Goal: Task Accomplishment & Management: Complete application form

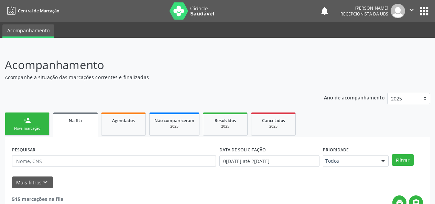
scroll to position [101, 0]
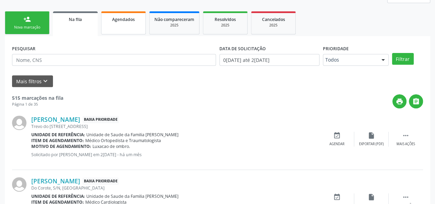
click at [134, 26] on link "Agendados" at bounding box center [123, 22] width 45 height 23
select select "7"
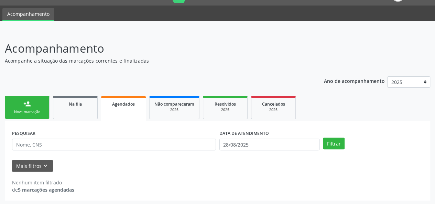
scroll to position [18, 0]
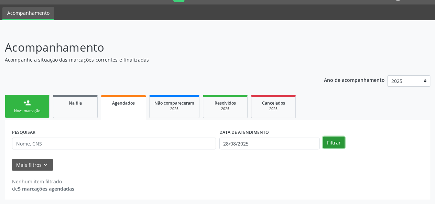
click at [339, 142] on button "Filtrar" at bounding box center [334, 142] width 22 height 12
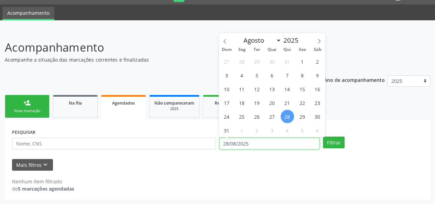
click at [253, 143] on input "28/08/2025" at bounding box center [269, 143] width 100 height 12
click at [298, 59] on span "1" at bounding box center [302, 61] width 13 height 13
type input "01[DATE]"
click at [317, 41] on icon at bounding box center [319, 41] width 5 height 5
select select "8"
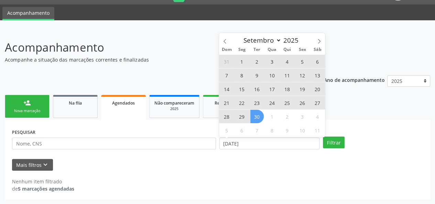
click at [257, 121] on span "30" at bounding box center [256, 116] width 13 height 13
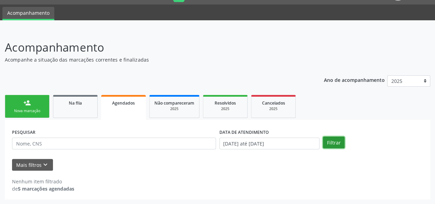
click at [331, 144] on button "Filtrar" at bounding box center [334, 142] width 22 height 12
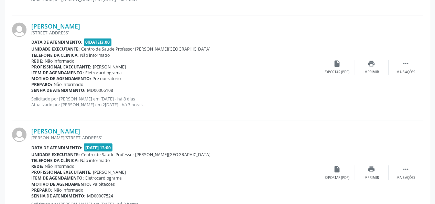
scroll to position [499, 0]
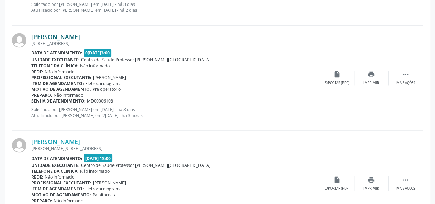
click at [78, 34] on link "[PERSON_NAME]" at bounding box center [55, 37] width 49 height 8
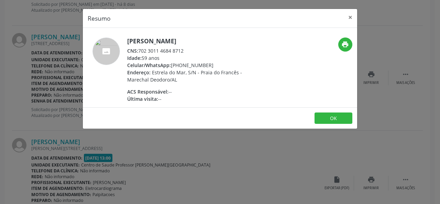
drag, startPoint x: 186, startPoint y: 51, endPoint x: 139, endPoint y: 53, distance: 47.5
click at [139, 53] on div "CNS: 702 3011 4684 8712" at bounding box center [194, 50] width 134 height 7
copy div "702 3011 4684 8712"
click at [350, 12] on button "×" at bounding box center [350, 17] width 14 height 17
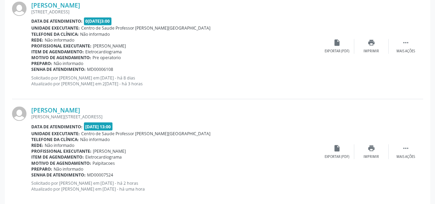
scroll to position [541, 0]
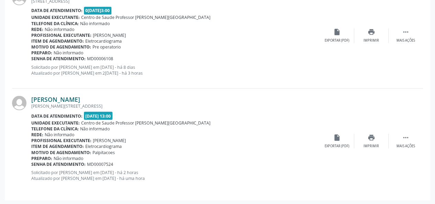
click at [80, 100] on link "[PERSON_NAME]" at bounding box center [55, 100] width 49 height 8
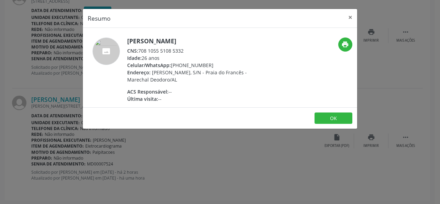
drag, startPoint x: 184, startPoint y: 51, endPoint x: 140, endPoint y: 53, distance: 43.3
click at [140, 53] on div "CNS: 708 1055 5108 5332" at bounding box center [194, 50] width 134 height 7
copy div "708 1055 5108 5332"
click at [351, 16] on button "×" at bounding box center [350, 17] width 14 height 17
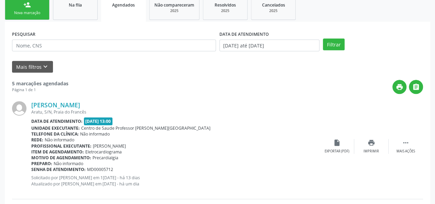
scroll to position [94, 0]
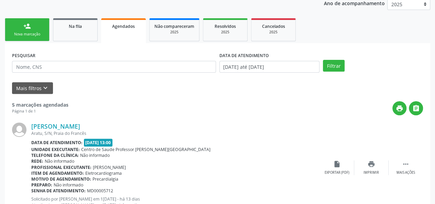
click at [23, 34] on div "Nova marcação" at bounding box center [27, 34] width 34 height 5
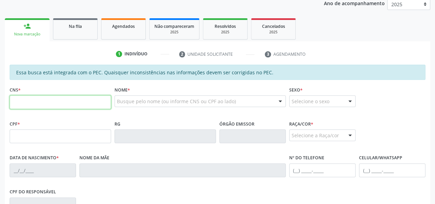
click at [22, 101] on input "text" at bounding box center [60, 102] width 101 height 14
type input "700 3039 7574 1432"
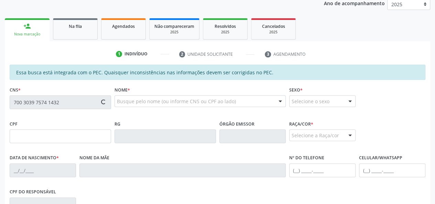
type input "110.525.794-00"
type input "04/02/1981"
type input "Ana Maria da Rocha Santos"
type input "[PHONE_NUMBER]"
type input "S/N"
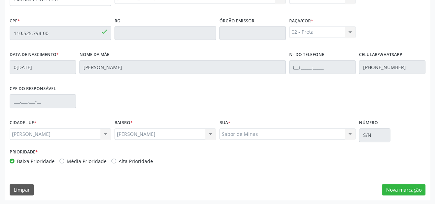
scroll to position [198, 0]
click at [398, 186] on button "Nova marcação" at bounding box center [403, 190] width 43 height 12
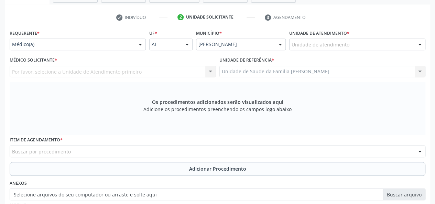
scroll to position [95, 0]
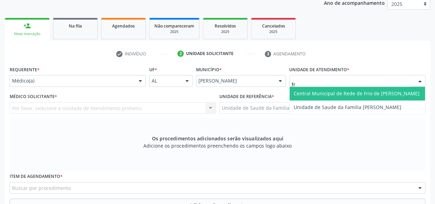
type input "fra"
click at [336, 90] on span "Unidade de Saude da Familia [PERSON_NAME]" at bounding box center [348, 93] width 108 height 7
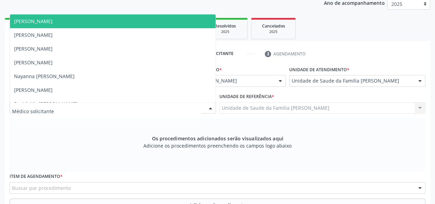
click at [29, 22] on span "[PERSON_NAME]" at bounding box center [33, 21] width 38 height 7
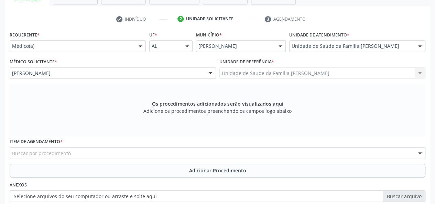
scroll to position [198, 0]
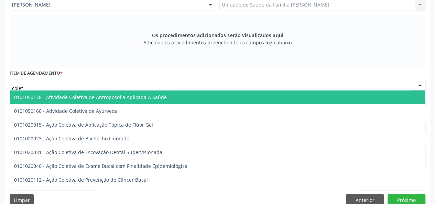
type input "coleta"
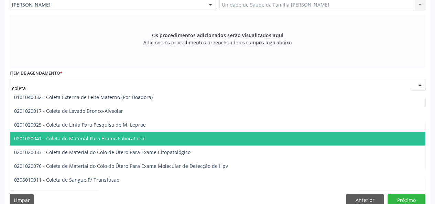
click at [69, 136] on span "0201020041 - Coleta de Material Para Exame Laboratorial" at bounding box center [80, 138] width 132 height 7
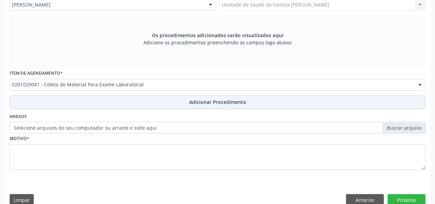
click at [200, 101] on span "Adicionar Procedimento" at bounding box center [217, 101] width 57 height 7
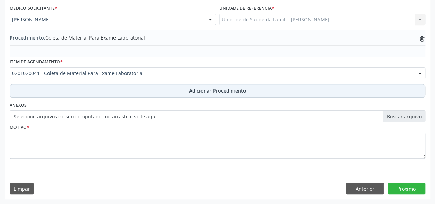
scroll to position [182, 0]
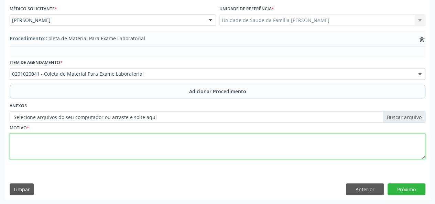
click at [32, 144] on textarea at bounding box center [218, 146] width 416 height 26
type textarea "Avaliacao"
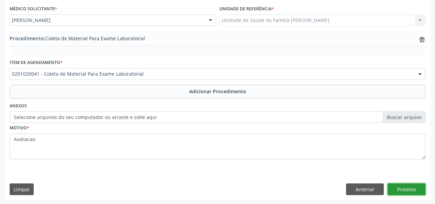
click at [402, 191] on button "Próximo" at bounding box center [406, 189] width 38 height 12
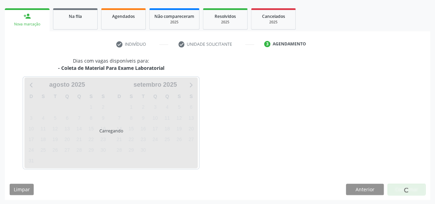
scroll to position [124, 0]
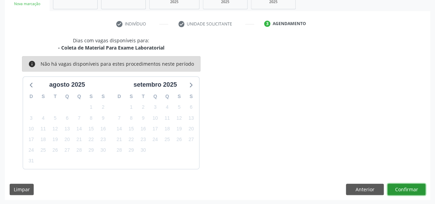
click at [418, 188] on button "Confirmar" at bounding box center [406, 190] width 38 height 12
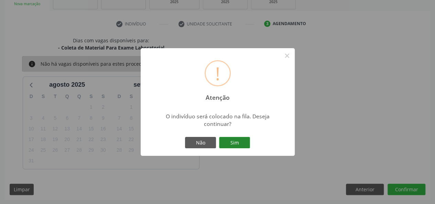
click at [243, 142] on button "Sim" at bounding box center [234, 143] width 31 height 12
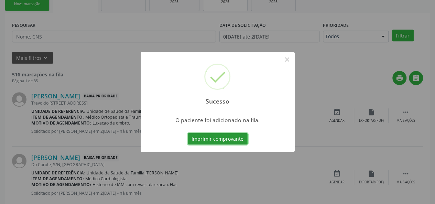
scroll to position [32, 0]
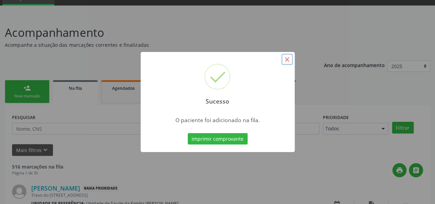
click at [287, 58] on button "×" at bounding box center [287, 60] width 12 height 12
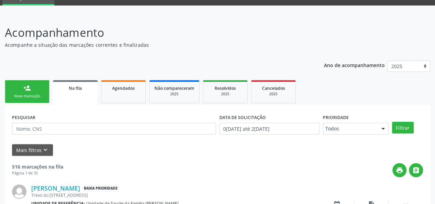
click at [27, 98] on div "Nova marcação" at bounding box center [27, 95] width 34 height 5
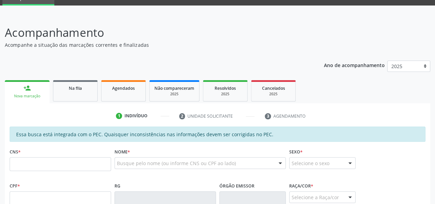
scroll to position [135, 0]
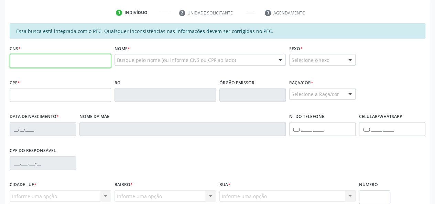
click at [14, 59] on input "text" at bounding box center [60, 61] width 101 height 14
type input "700 1009 7664 2712"
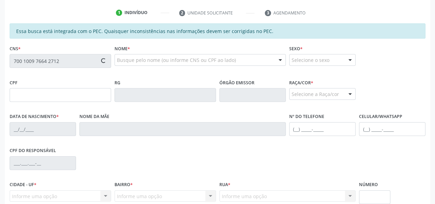
type input "949.954.005-91"
type input "02/01/1947"
type input "Matilde Maria dos Santos"
type input "(61) 99992-7303"
type input "50"
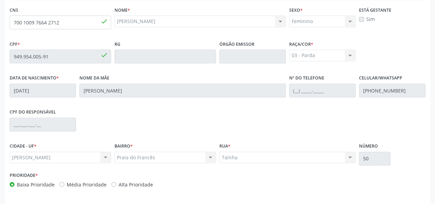
scroll to position [198, 0]
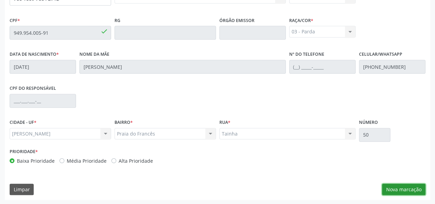
click at [421, 189] on button "Nova marcação" at bounding box center [403, 190] width 43 height 12
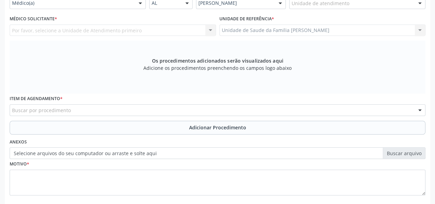
scroll to position [163, 0]
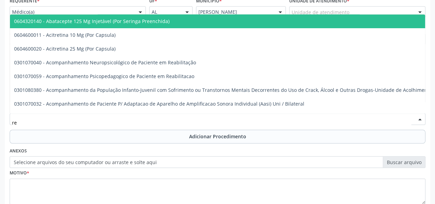
type input "reu"
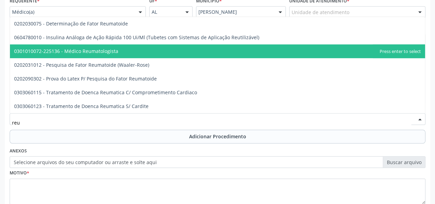
click at [95, 56] on span "0301010072-225136 - Médico Reumatologista" at bounding box center [217, 51] width 415 height 14
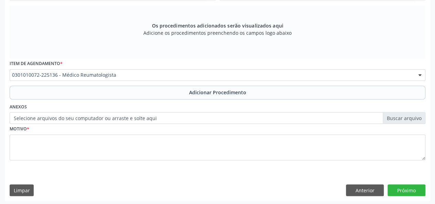
scroll to position [208, 0]
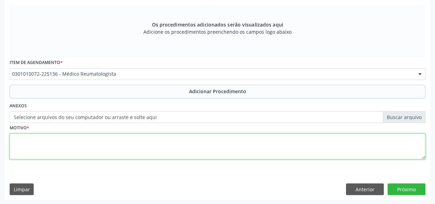
click at [22, 141] on textarea at bounding box center [218, 146] width 416 height 26
type textarea "Dor articular cronica + [MEDICAL_DATA]"
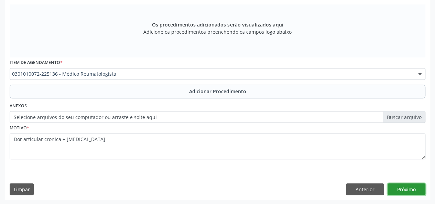
click at [395, 190] on button "Próximo" at bounding box center [406, 189] width 38 height 12
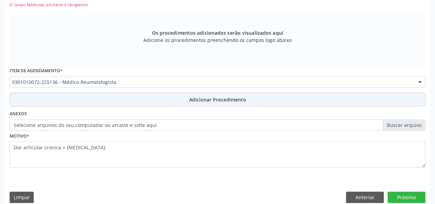
click at [208, 97] on span "Adicionar Procedimento" at bounding box center [217, 99] width 57 height 7
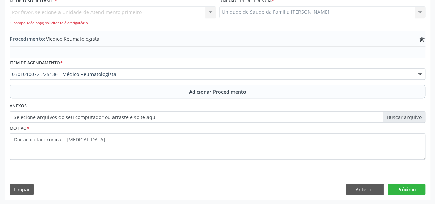
scroll to position [164, 0]
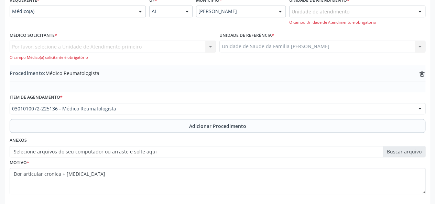
click at [100, 46] on div "Por favor, selecione a Unidade de Atendimento primeiro Nenhum resultado encontr…" at bounding box center [113, 51] width 206 height 20
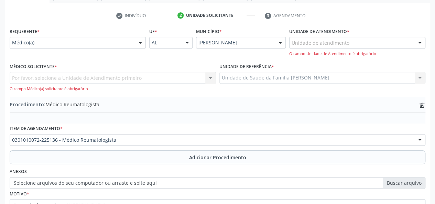
scroll to position [95, 0]
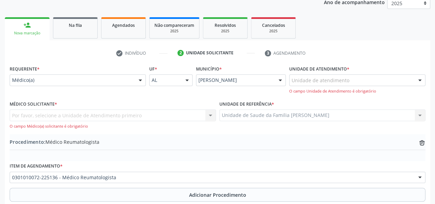
click at [170, 113] on div "Por favor, selecione a Unidade de Atendimento primeiro Nenhum resultado encontr…" at bounding box center [113, 119] width 206 height 20
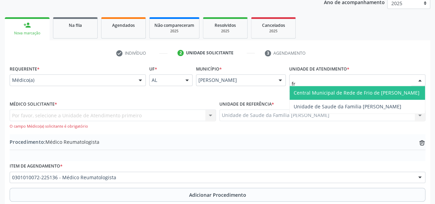
type input "fra"
click at [320, 97] on span "Unidade de Saude da Familia [PERSON_NAME]" at bounding box center [356, 93] width 135 height 14
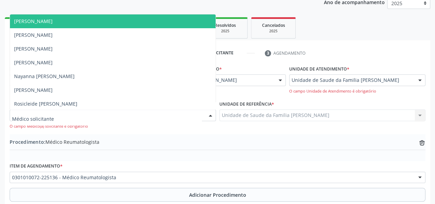
click at [80, 118] on div at bounding box center [113, 115] width 206 height 12
click at [40, 27] on span "[PERSON_NAME]" at bounding box center [113, 21] width 206 height 14
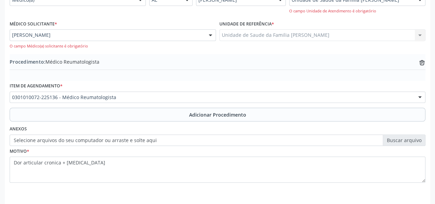
scroll to position [198, 0]
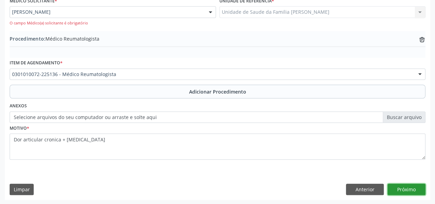
click at [406, 186] on button "Próximo" at bounding box center [406, 190] width 38 height 12
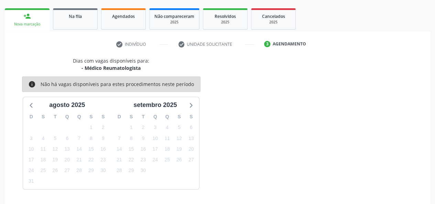
scroll to position [124, 0]
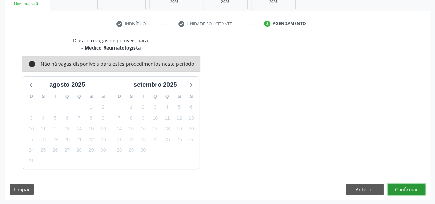
click at [406, 186] on button "Confirmar" at bounding box center [406, 190] width 38 height 12
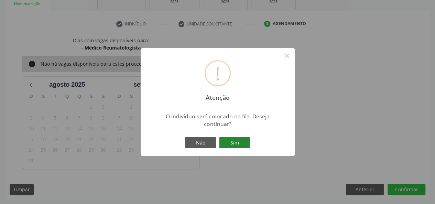
click at [248, 142] on button "Sim" at bounding box center [234, 143] width 31 height 12
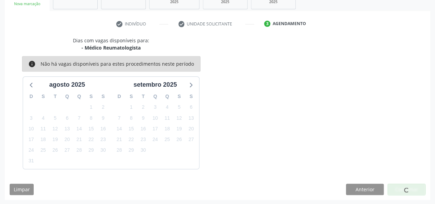
scroll to position [32, 0]
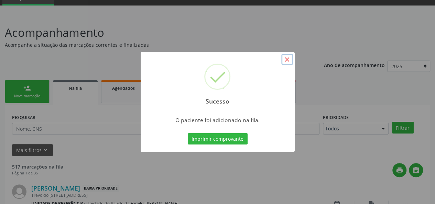
click at [287, 63] on button "×" at bounding box center [287, 60] width 12 height 12
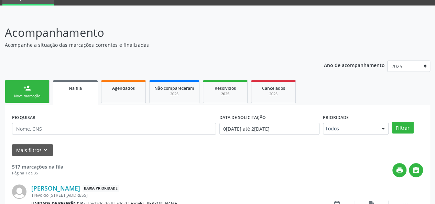
click at [18, 90] on link "person_add Nova marcação" at bounding box center [27, 91] width 45 height 23
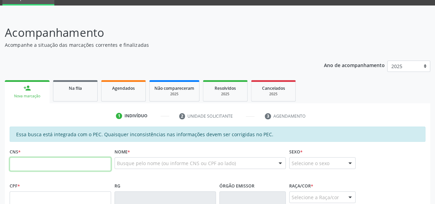
click at [30, 165] on input "text" at bounding box center [60, 164] width 101 height 14
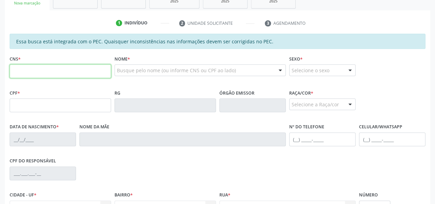
scroll to position [135, 0]
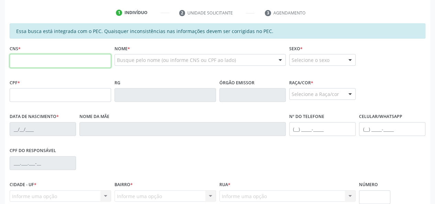
click at [29, 60] on input "text" at bounding box center [60, 61] width 101 height 14
type input "705 0090 1089 3656"
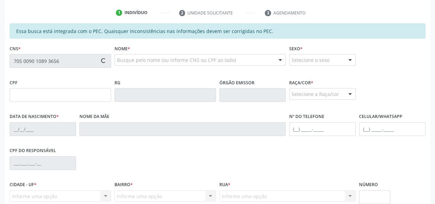
type input "129.460.794-49"
type input "1[DATE]"
type input "[PERSON_NAME]"
type input "[PHONE_NUMBER]"
type input "S/N"
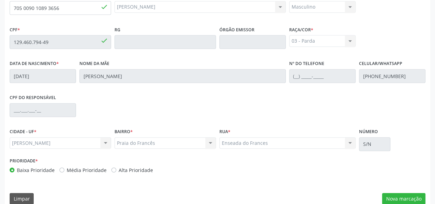
scroll to position [198, 0]
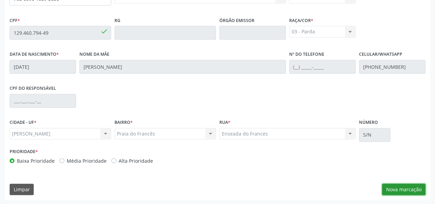
click at [388, 188] on button "Nova marcação" at bounding box center [403, 190] width 43 height 12
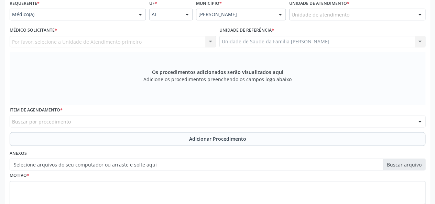
scroll to position [95, 0]
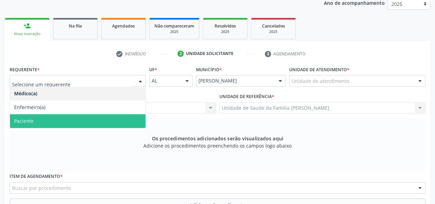
click at [44, 118] on span "Paciente" at bounding box center [77, 121] width 135 height 14
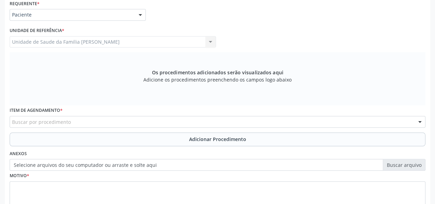
scroll to position [163, 0]
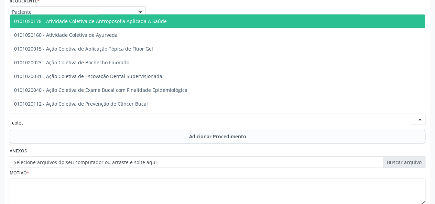
type input "coleta"
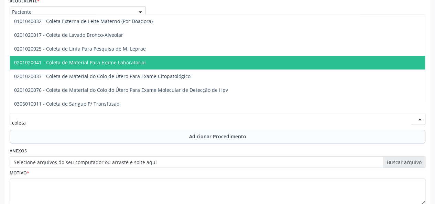
click at [86, 58] on span "0201020041 - Coleta de Material Para Exame Laboratorial" at bounding box center [258, 63] width 496 height 14
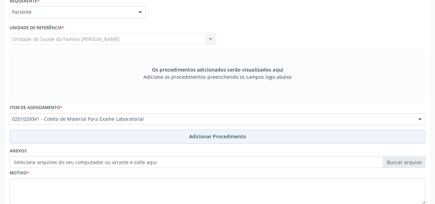
click at [210, 133] on span "Adicionar Procedimento" at bounding box center [217, 136] width 57 height 7
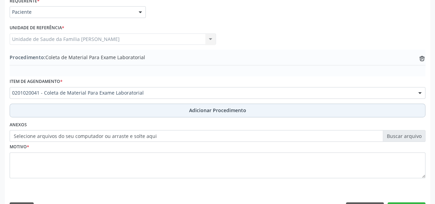
scroll to position [182, 0]
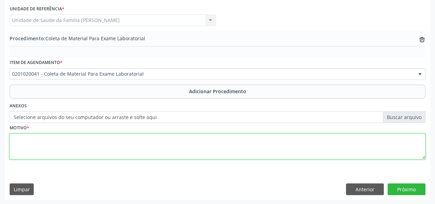
click at [20, 148] on textarea at bounding box center [218, 146] width 416 height 26
type textarea "Pre-operatorio"
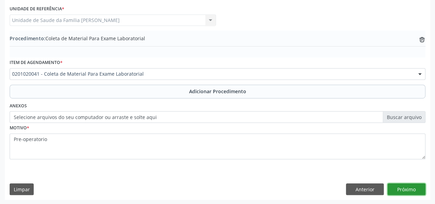
click at [400, 186] on button "Próximo" at bounding box center [406, 189] width 38 height 12
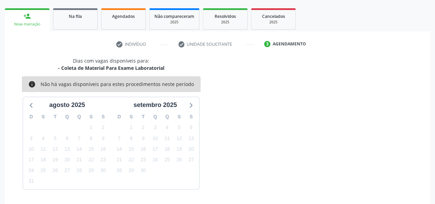
scroll to position [124, 0]
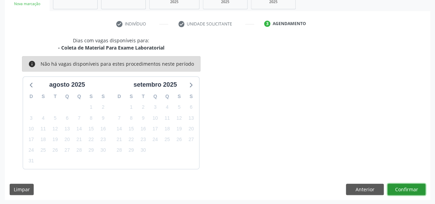
click at [400, 186] on button "Confirmar" at bounding box center [406, 190] width 38 height 12
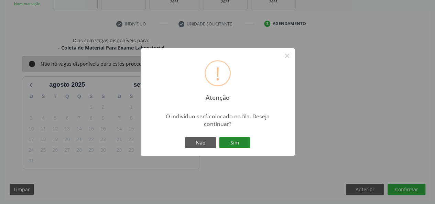
click at [244, 144] on button "Sim" at bounding box center [234, 143] width 31 height 12
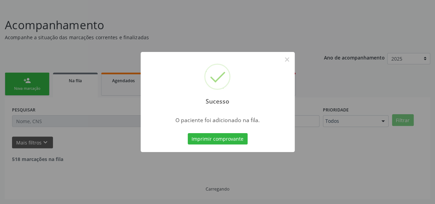
scroll to position [32, 0]
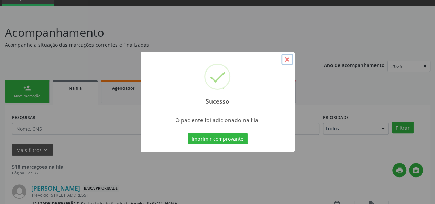
click at [289, 56] on button "×" at bounding box center [287, 60] width 12 height 12
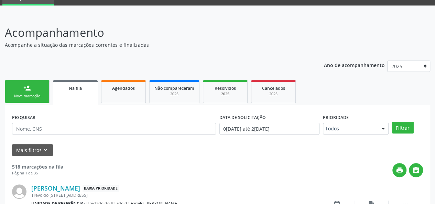
click at [29, 93] on link "person_add Nova marcação" at bounding box center [27, 91] width 45 height 23
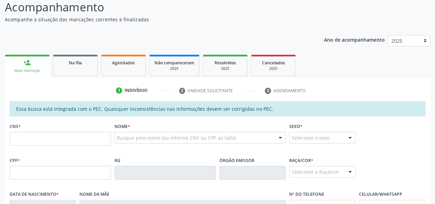
scroll to position [67, 0]
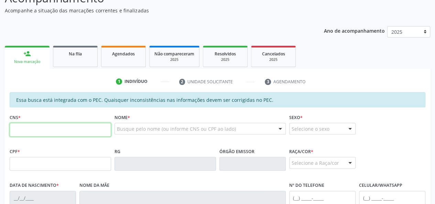
click at [28, 130] on input "text" at bounding box center [60, 130] width 101 height 14
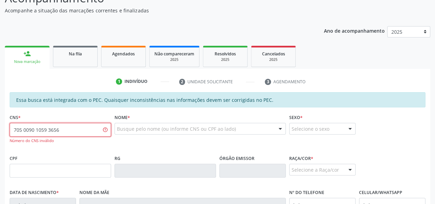
click at [43, 127] on input "705 0090 1059 3656" at bounding box center [60, 130] width 101 height 14
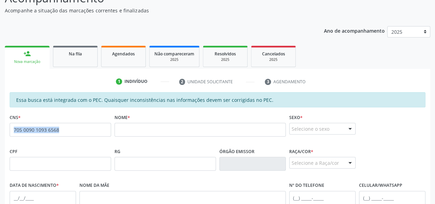
drag, startPoint x: 78, startPoint y: 131, endPoint x: 0, endPoint y: 128, distance: 78.4
click at [0, 128] on div "Acompanhamento Acompanhe a situação das marcações correntes e finalizadas Relat…" at bounding box center [217, 158] width 435 height 355
click at [80, 132] on div "none" at bounding box center [93, 129] width 30 height 9
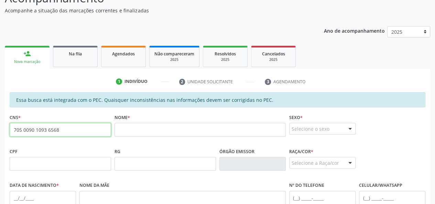
click at [64, 132] on input "705 0090 1093 6568" at bounding box center [60, 130] width 101 height 14
type input "7"
type input "705 0090 1089 3656"
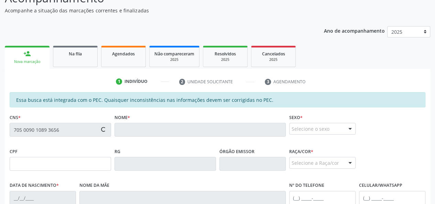
type input "129.460.794-49"
type input "1[DATE]"
type input "[PERSON_NAME]"
type input "[PHONE_NUMBER]"
type input "S/N"
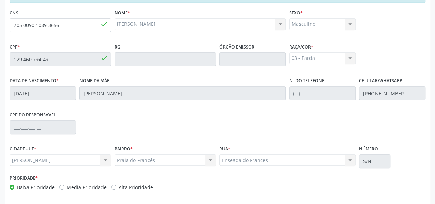
scroll to position [198, 0]
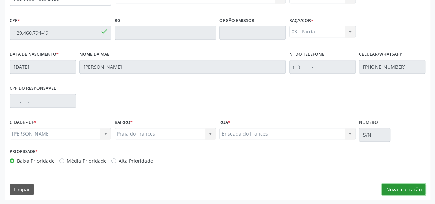
click at [400, 187] on button "Nova marcação" at bounding box center [403, 190] width 43 height 12
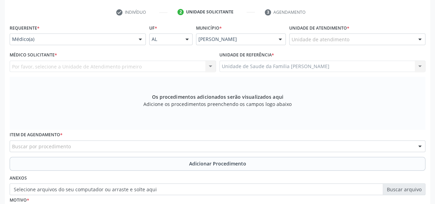
scroll to position [60, 0]
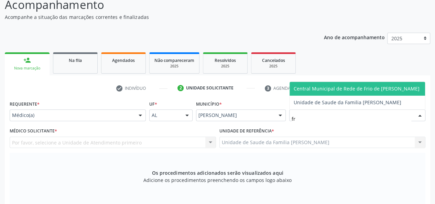
type input "fra"
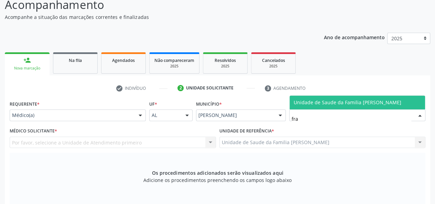
click at [359, 103] on span "Unidade de Saude da Familia [PERSON_NAME]" at bounding box center [348, 102] width 108 height 7
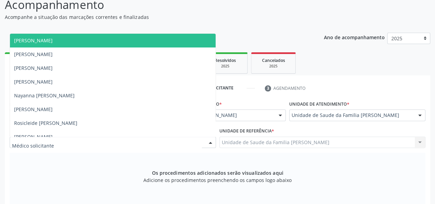
click at [81, 141] on div at bounding box center [113, 142] width 206 height 12
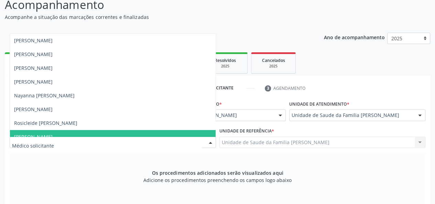
click at [29, 164] on div "Os procedimentos adicionados serão visualizados aqui Adicione os procedimentos …" at bounding box center [218, 179] width 416 height 53
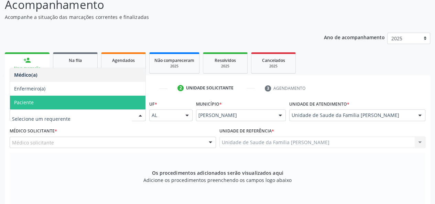
click at [59, 102] on span "Paciente" at bounding box center [77, 103] width 135 height 14
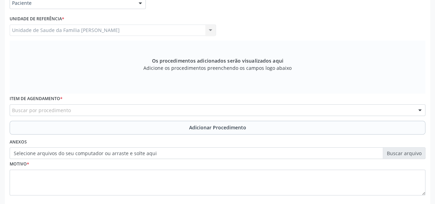
scroll to position [198, 0]
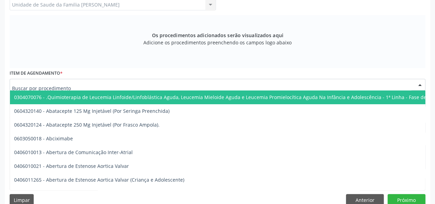
click at [70, 81] on div at bounding box center [218, 85] width 416 height 12
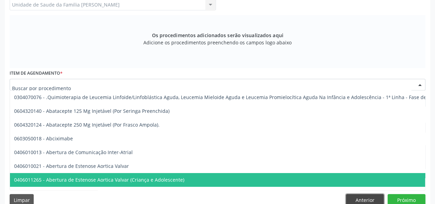
click at [376, 198] on button "Anterior" at bounding box center [365, 200] width 38 height 12
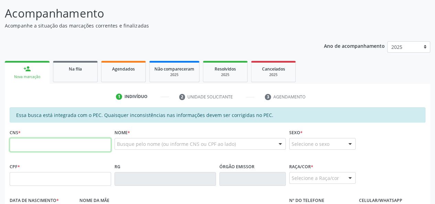
scroll to position [52, 0]
click at [87, 72] on link "Na fila" at bounding box center [75, 71] width 45 height 21
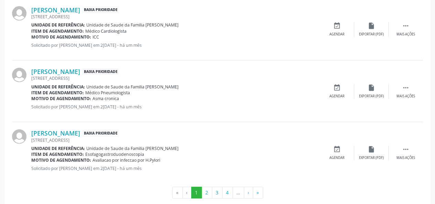
scroll to position [970, 0]
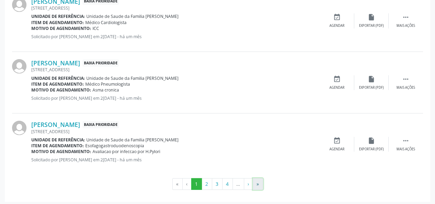
click at [256, 185] on button "»" at bounding box center [258, 184] width 10 height 12
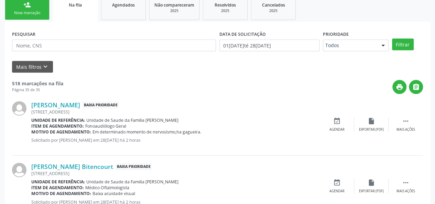
scroll to position [0, 0]
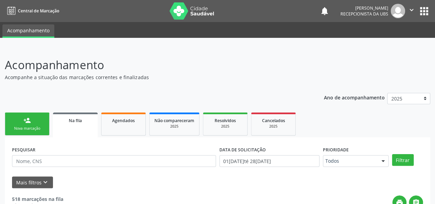
click at [20, 121] on link "person_add Nova marcação" at bounding box center [27, 123] width 45 height 23
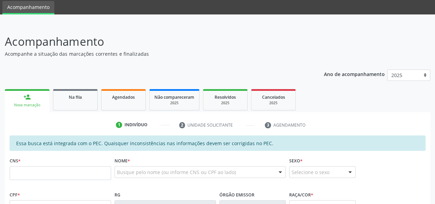
scroll to position [34, 0]
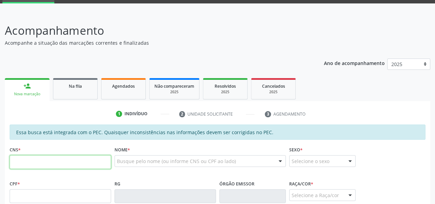
click at [22, 159] on input "text" at bounding box center [60, 162] width 101 height 14
type input "705 0090 1089 3656"
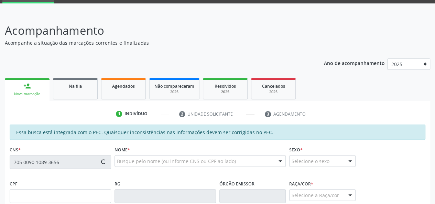
type input "129.460.794-49"
type input "1[DATE]"
type input "[PERSON_NAME]"
type input "[PHONE_NUMBER]"
type input "S/N"
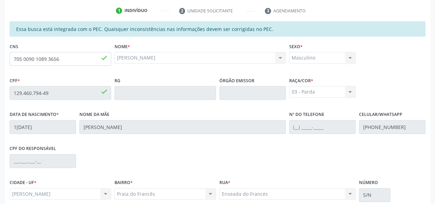
scroll to position [198, 0]
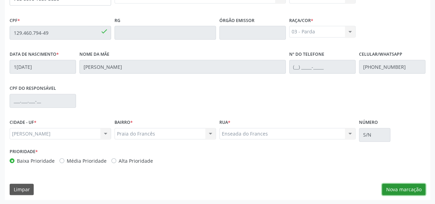
click at [412, 189] on button "Nova marcação" at bounding box center [403, 190] width 43 height 12
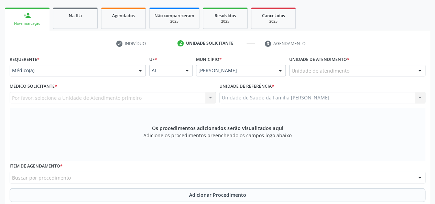
scroll to position [95, 0]
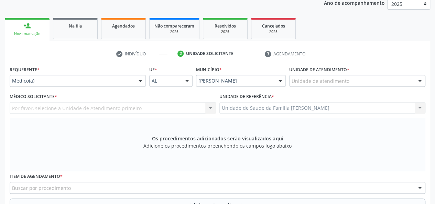
click at [36, 106] on div "Por favor, selecione a Unidade de Atendimento primeiro Nenhum resultado encontr…" at bounding box center [113, 108] width 206 height 12
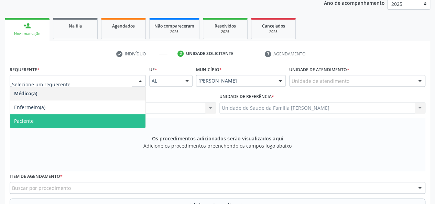
click at [37, 121] on span "Paciente" at bounding box center [77, 121] width 135 height 14
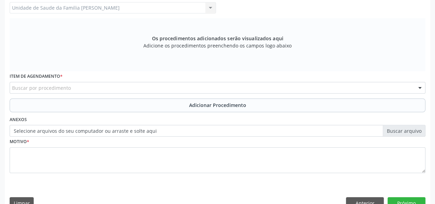
scroll to position [198, 0]
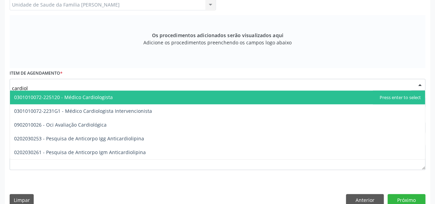
type input "cardiolo"
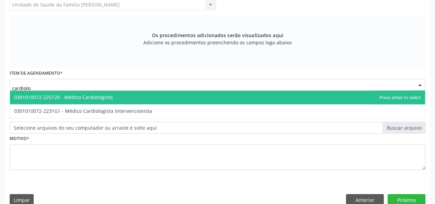
click at [105, 95] on span "0301010072-225120 - Médico Cardiologista" at bounding box center [63, 97] width 99 height 7
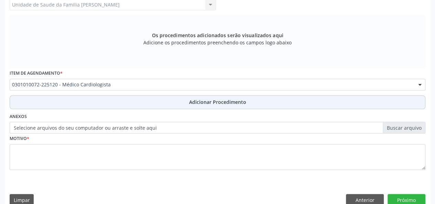
click at [201, 98] on span "Adicionar Procedimento" at bounding box center [217, 101] width 57 height 7
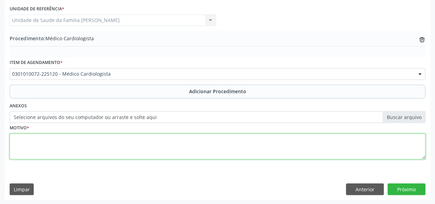
click at [27, 144] on textarea at bounding box center [218, 146] width 416 height 26
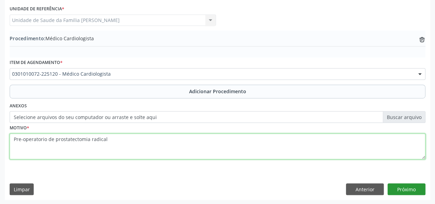
type textarea "Pre-operatorio de prostatectomia radical"
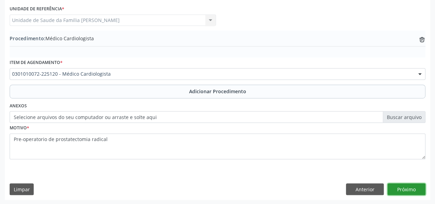
click at [404, 186] on button "Próximo" at bounding box center [406, 189] width 38 height 12
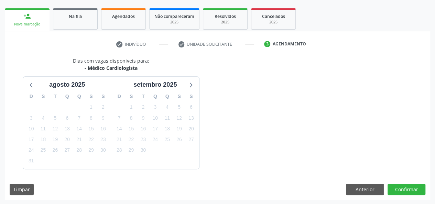
scroll to position [124, 0]
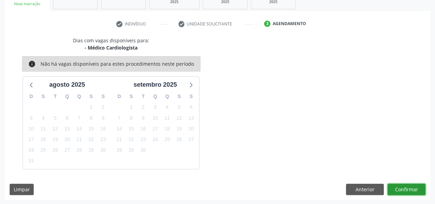
click at [404, 186] on button "Confirmar" at bounding box center [406, 190] width 38 height 12
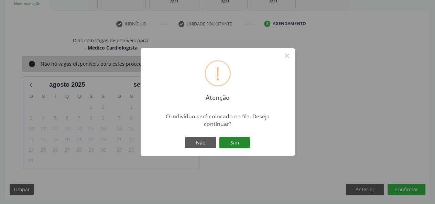
click at [240, 142] on button "Sim" at bounding box center [234, 143] width 31 height 12
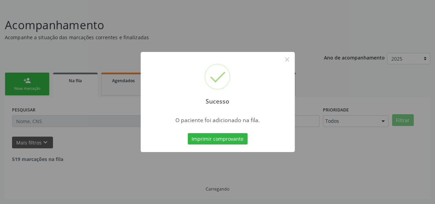
scroll to position [32, 0]
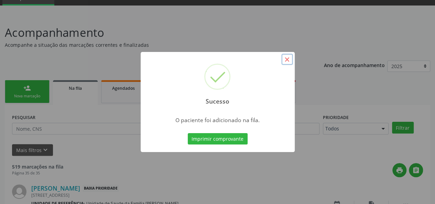
click at [288, 57] on button "×" at bounding box center [287, 60] width 12 height 12
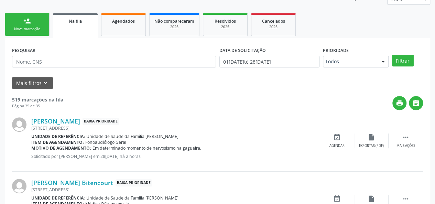
scroll to position [101, 0]
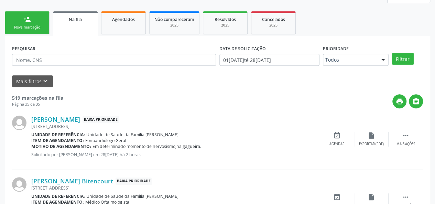
click at [24, 22] on div "person_add" at bounding box center [27, 19] width 8 height 8
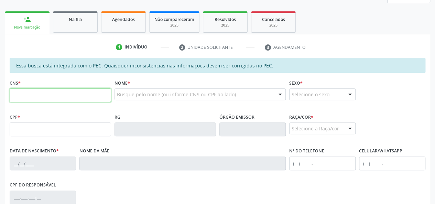
click at [35, 98] on input "text" at bounding box center [60, 95] width 101 height 14
type input "705 0090 1089 3656"
type input "129.460.794-49"
type input "1[DATE]"
type input "[PERSON_NAME]"
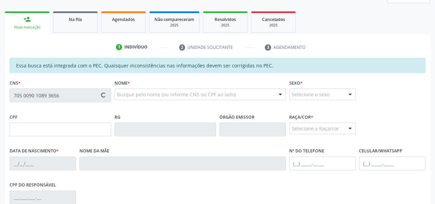
type input "[PHONE_NUMBER]"
type input "S/N"
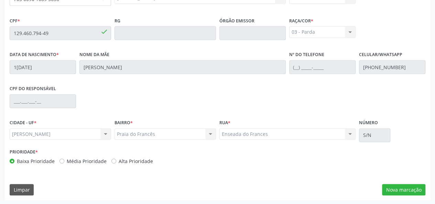
scroll to position [198, 0]
click at [412, 193] on button "Nova marcação" at bounding box center [403, 190] width 43 height 12
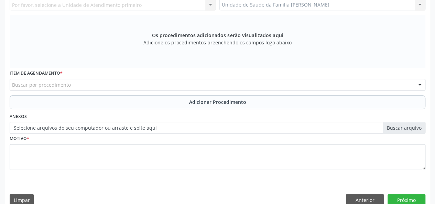
scroll to position [60, 0]
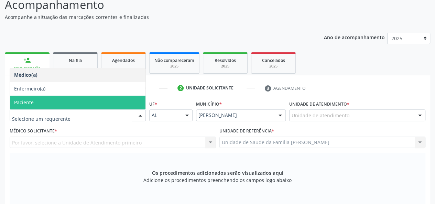
click at [39, 106] on span "Paciente" at bounding box center [77, 103] width 135 height 14
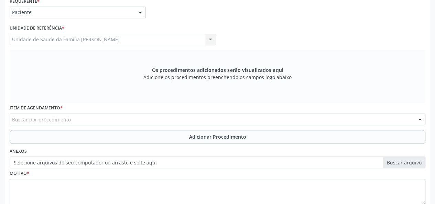
scroll to position [163, 0]
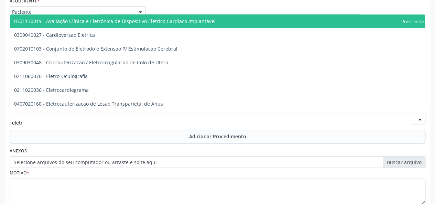
type input "eletro"
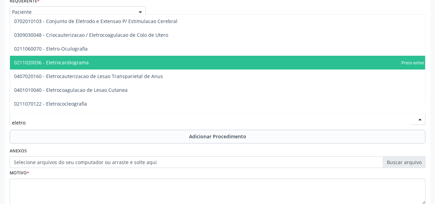
click at [70, 64] on span "0211020036 - Eletrocardiograma" at bounding box center [51, 62] width 75 height 7
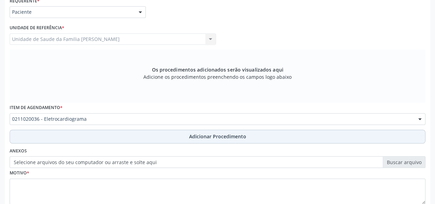
click at [206, 137] on span "Adicionar Procedimento" at bounding box center [217, 136] width 57 height 7
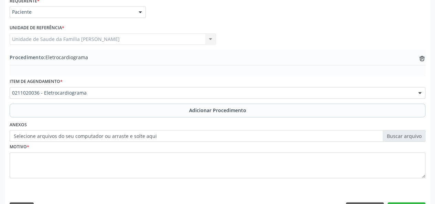
scroll to position [182, 0]
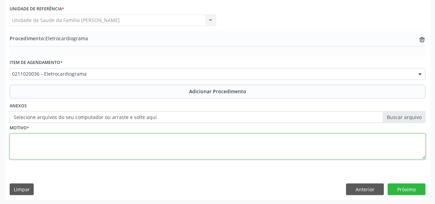
click at [22, 143] on textarea at bounding box center [218, 146] width 416 height 26
type textarea "Pre-operatorio"
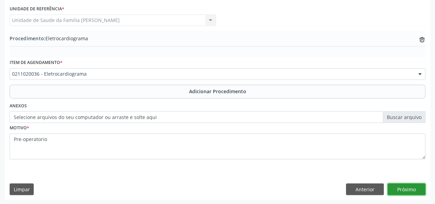
click at [398, 188] on button "Próximo" at bounding box center [406, 189] width 38 height 12
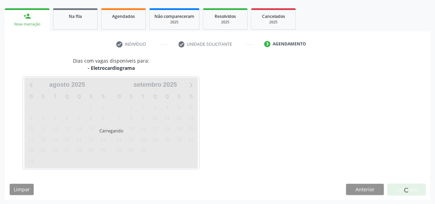
scroll to position [124, 0]
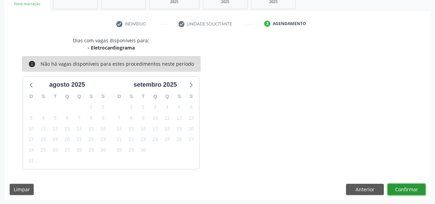
click at [398, 188] on button "Confirmar" at bounding box center [406, 190] width 38 height 12
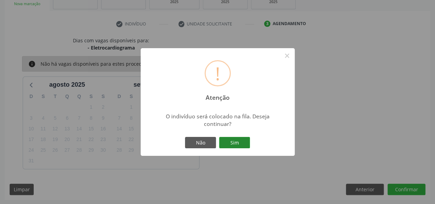
click at [229, 142] on button "Sim" at bounding box center [234, 143] width 31 height 12
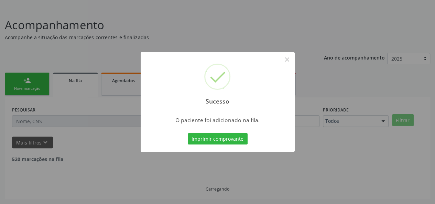
scroll to position [32, 0]
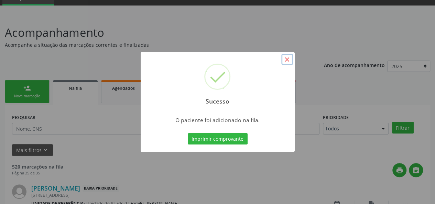
click at [286, 56] on button "×" at bounding box center [287, 60] width 12 height 12
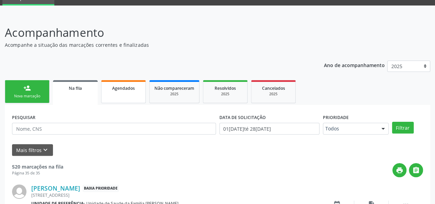
click at [122, 97] on link "Agendados" at bounding box center [123, 91] width 45 height 23
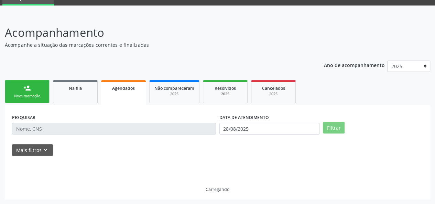
scroll to position [18, 0]
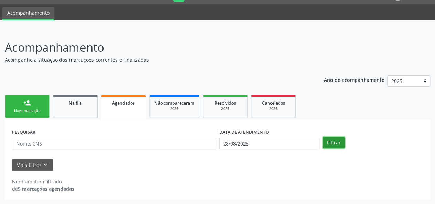
click at [334, 145] on button "Filtrar" at bounding box center [334, 142] width 22 height 12
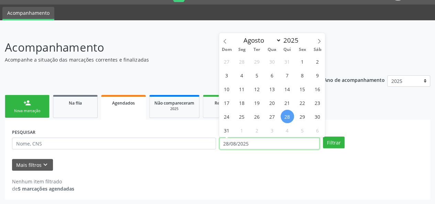
click at [286, 145] on input "28/08/2025" at bounding box center [269, 143] width 100 height 12
click at [307, 63] on span "1" at bounding box center [302, 61] width 13 height 13
type input "01[DATE]"
click at [321, 40] on span at bounding box center [319, 39] width 12 height 12
select select "8"
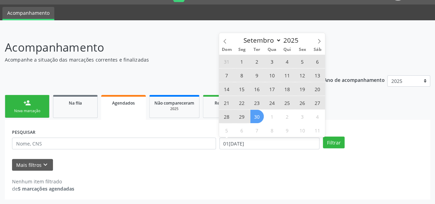
click at [259, 118] on span "30" at bounding box center [256, 116] width 13 height 13
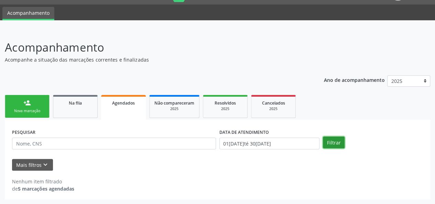
click at [330, 142] on button "Filtrar" at bounding box center [334, 142] width 22 height 12
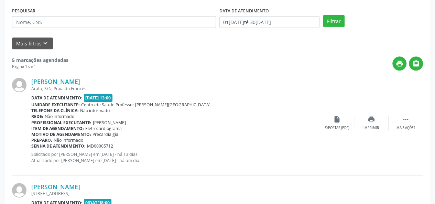
scroll to position [121, 0]
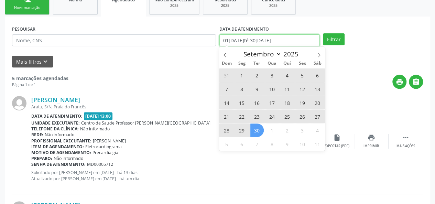
click at [251, 42] on input "01[DATE]té 30[DATE]" at bounding box center [269, 40] width 100 height 12
click at [225, 53] on icon at bounding box center [224, 55] width 2 height 4
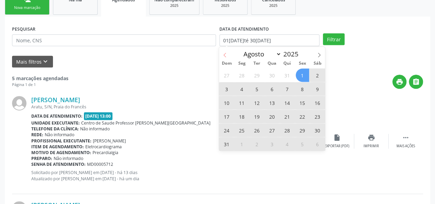
click at [225, 53] on icon at bounding box center [224, 55] width 2 height 4
select select "6"
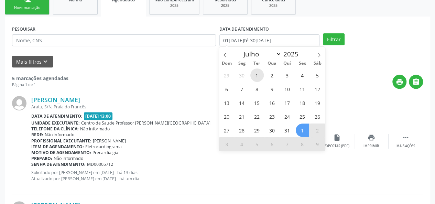
click at [260, 71] on span "1" at bounding box center [256, 74] width 13 height 13
type input "01[DATE]"
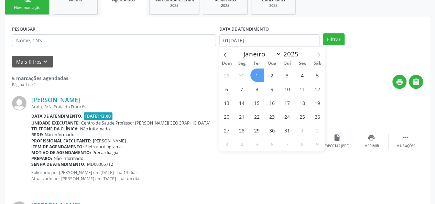
click at [321, 54] on icon at bounding box center [319, 55] width 5 height 5
select select "8"
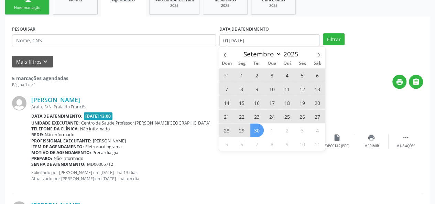
click at [256, 128] on span "30" at bounding box center [256, 129] width 13 height 13
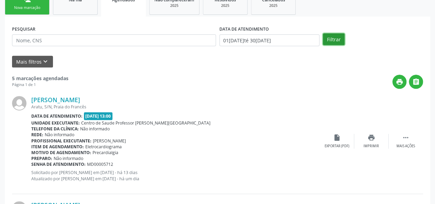
click at [334, 44] on button "Filtrar" at bounding box center [334, 39] width 22 height 12
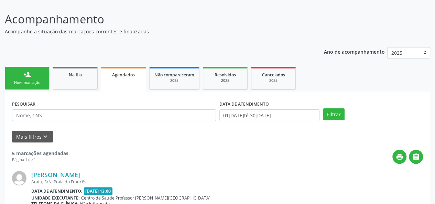
scroll to position [0, 0]
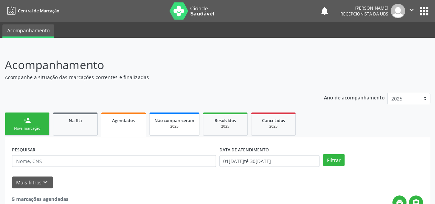
click at [183, 130] on link "Não compareceram 2025" at bounding box center [174, 123] width 50 height 23
click at [237, 131] on link "Resolvidos 2025" at bounding box center [224, 123] width 45 height 23
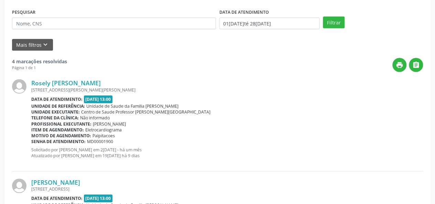
scroll to position [34, 0]
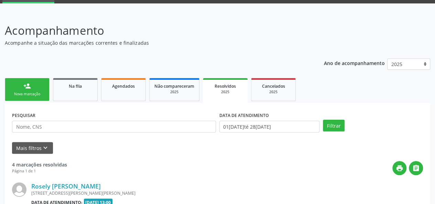
click at [34, 91] on div "Nova marcação" at bounding box center [27, 93] width 34 height 5
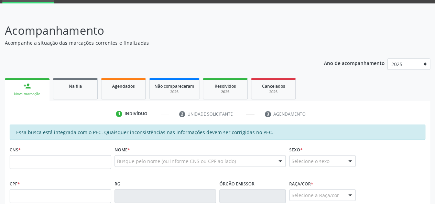
scroll to position [103, 0]
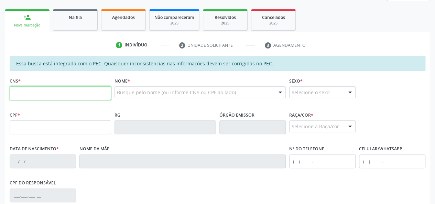
click at [39, 95] on input "text" at bounding box center [60, 93] width 101 height 14
type input "702 5063 6647 8933"
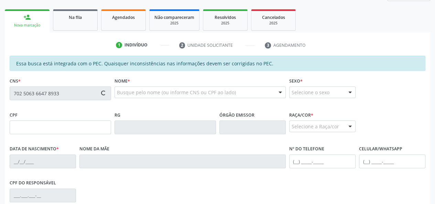
type input "152.743.464-80"
type input "04[DATE]"
type input "[PERSON_NAME]"
type input "[PHONE_NUMBER]"
type input "28"
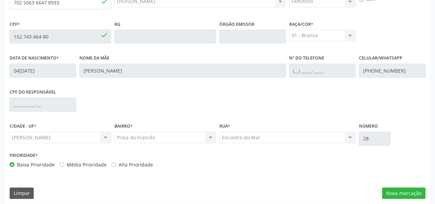
scroll to position [198, 0]
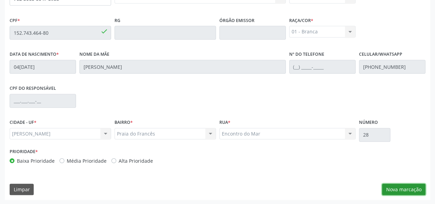
click at [394, 186] on button "Nova marcação" at bounding box center [403, 190] width 43 height 12
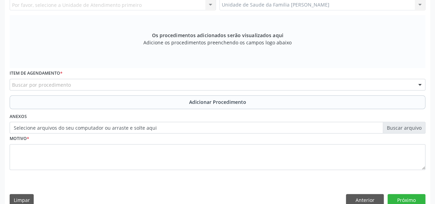
scroll to position [95, 0]
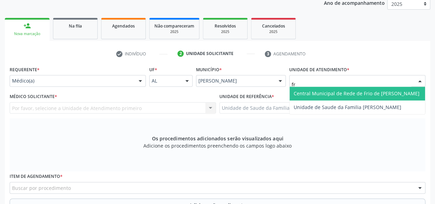
type input "fra"
click at [346, 92] on span "Unidade de Saude da Familia [PERSON_NAME]" at bounding box center [348, 93] width 108 height 7
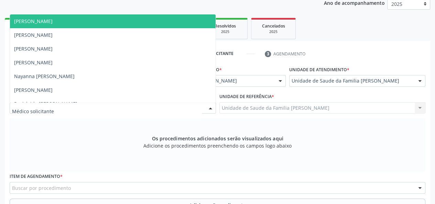
click at [45, 24] on span "[PERSON_NAME]" at bounding box center [113, 21] width 206 height 14
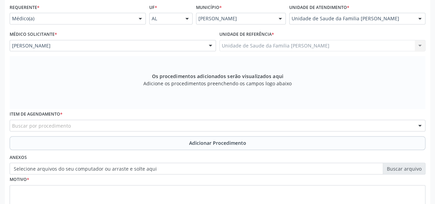
scroll to position [163, 0]
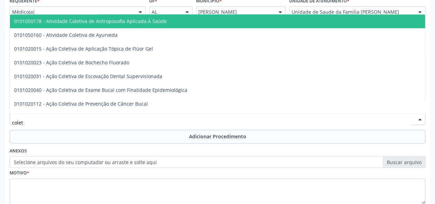
type input "coleta"
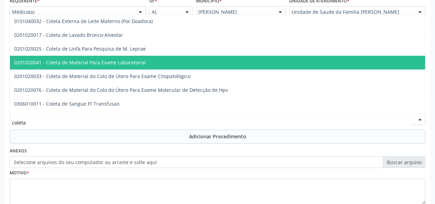
click at [102, 64] on span "0201020041 - Coleta de Material Para Exame Laboratorial" at bounding box center [80, 62] width 132 height 7
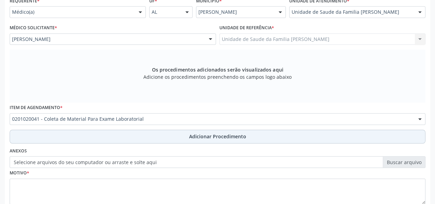
click at [195, 133] on span "Adicionar Procedimento" at bounding box center [217, 136] width 57 height 7
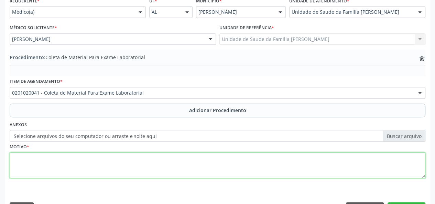
click at [24, 168] on textarea at bounding box center [218, 165] width 416 height 26
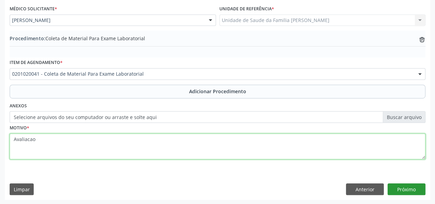
type textarea "Avaliacao"
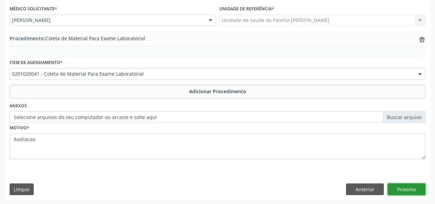
click at [417, 189] on button "Próximo" at bounding box center [406, 189] width 38 height 12
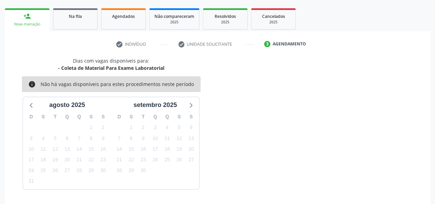
scroll to position [124, 0]
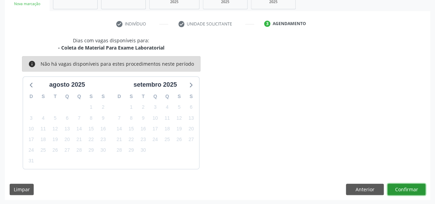
click at [417, 189] on button "Confirmar" at bounding box center [406, 190] width 38 height 12
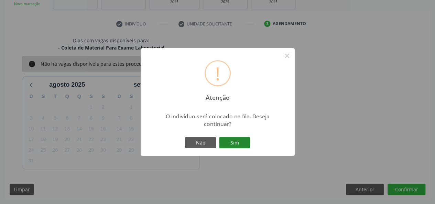
click at [236, 139] on button "Sim" at bounding box center [234, 143] width 31 height 12
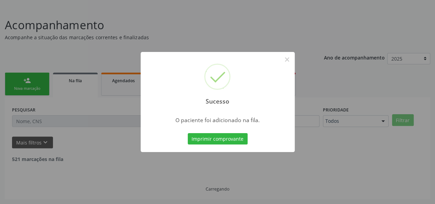
scroll to position [32, 0]
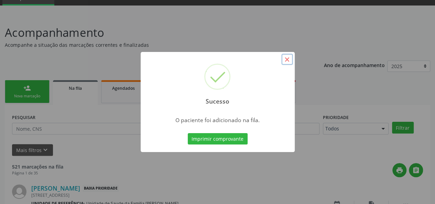
click at [291, 61] on button "×" at bounding box center [287, 60] width 12 height 12
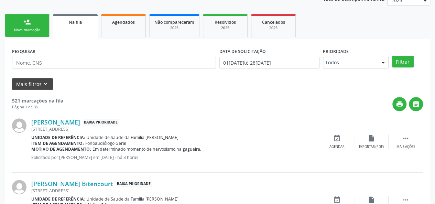
scroll to position [101, 0]
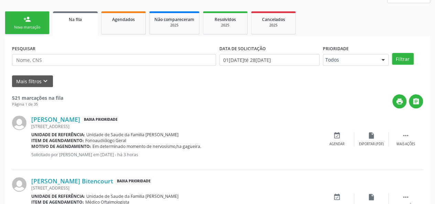
click at [16, 17] on link "person_add Nova marcação" at bounding box center [27, 22] width 45 height 23
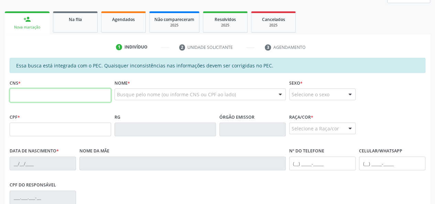
click at [35, 97] on input "text" at bounding box center [60, 95] width 101 height 14
type input "703 3022 1634 6310"
type input "025.557.544-07"
type input "2[DATE]"
type input "Floracy [PERSON_NAME]"
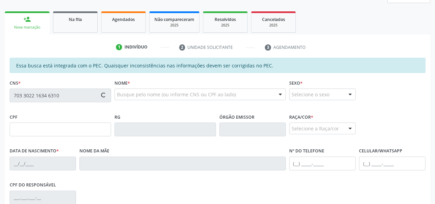
type input "[PHONE_NUMBER]"
type input "28"
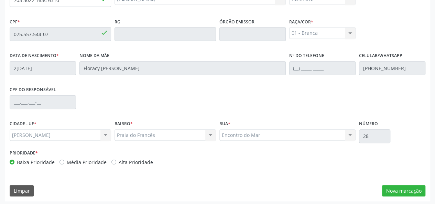
scroll to position [198, 0]
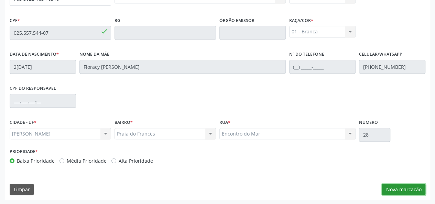
click at [421, 188] on button "Nova marcação" at bounding box center [403, 190] width 43 height 12
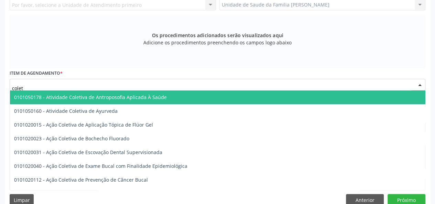
type input "coleta"
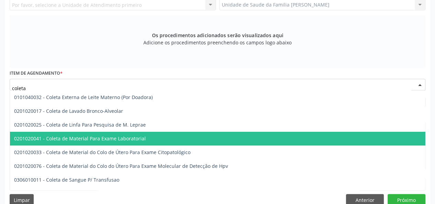
click at [101, 137] on span "0201020041 - Coleta de Material Para Exame Laboratorial" at bounding box center [80, 138] width 132 height 7
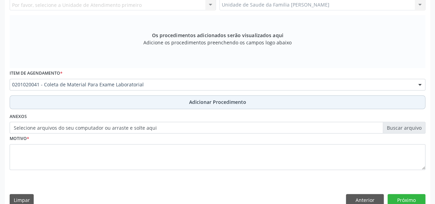
click at [213, 101] on span "Adicionar Procedimento" at bounding box center [217, 101] width 57 height 7
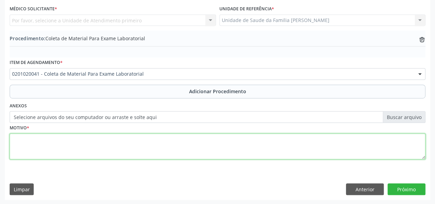
click at [40, 145] on textarea at bounding box center [218, 146] width 416 height 26
type textarea "Avaliacao"
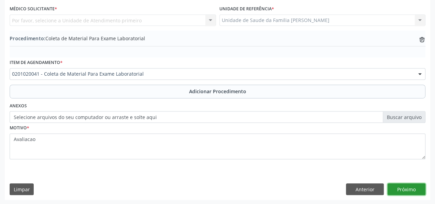
click at [408, 183] on button "Próximo" at bounding box center [406, 189] width 38 height 12
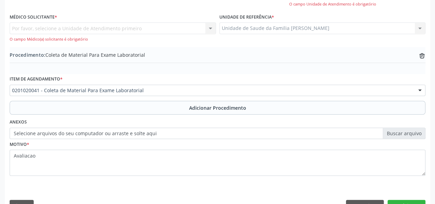
click at [90, 27] on div "Por favor, selecione a Unidade de Atendimento primeiro Nenhum resultado encontr…" at bounding box center [113, 32] width 206 height 20
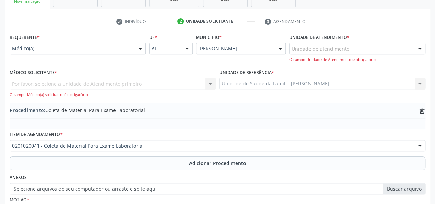
scroll to position [113, 0]
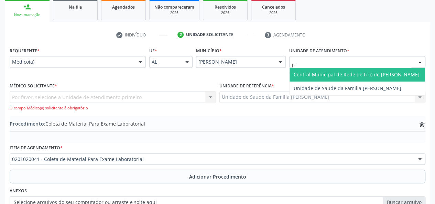
type input "fra"
click at [358, 70] on span "Unidade de Saude da Familia [PERSON_NAME]" at bounding box center [356, 75] width 135 height 14
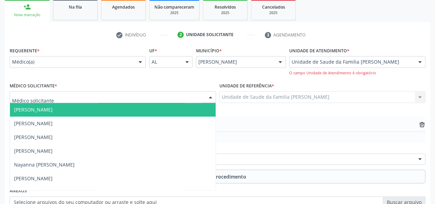
click at [77, 95] on div at bounding box center [113, 97] width 206 height 12
click at [40, 111] on span "[PERSON_NAME]" at bounding box center [33, 109] width 38 height 7
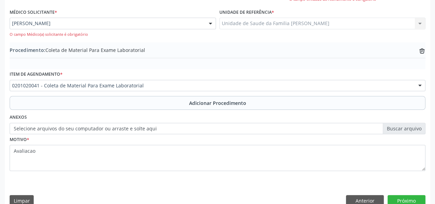
scroll to position [198, 0]
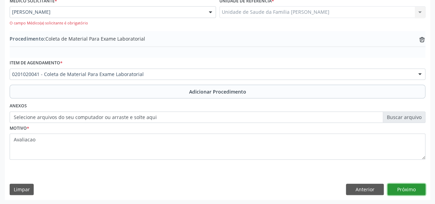
click at [407, 190] on button "Próximo" at bounding box center [406, 190] width 38 height 12
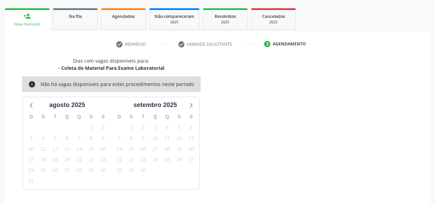
scroll to position [124, 0]
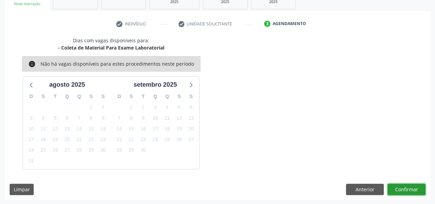
click at [410, 187] on button "Confirmar" at bounding box center [406, 190] width 38 height 12
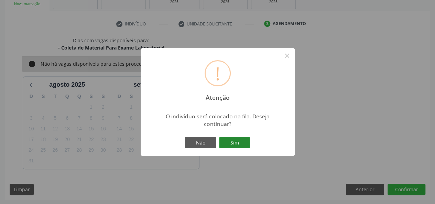
click at [242, 143] on button "Sim" at bounding box center [234, 143] width 31 height 12
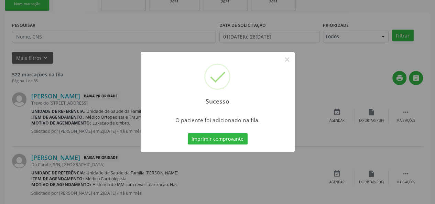
scroll to position [32, 0]
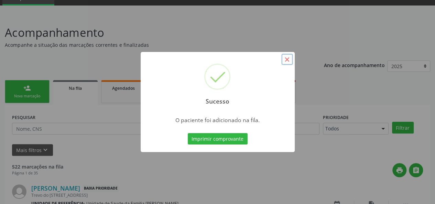
click at [285, 58] on button "×" at bounding box center [287, 60] width 12 height 12
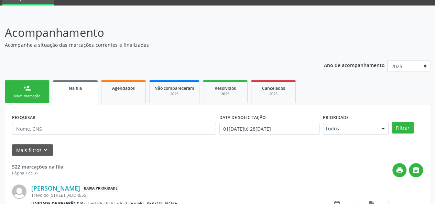
click at [21, 88] on link "person_add Nova marcação" at bounding box center [27, 91] width 45 height 23
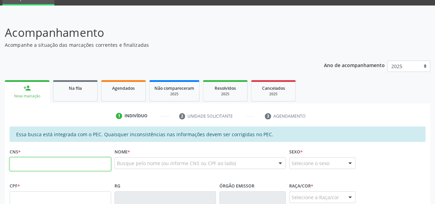
click at [27, 166] on input "text" at bounding box center [60, 164] width 101 height 14
type input "706 4011 5658 4280"
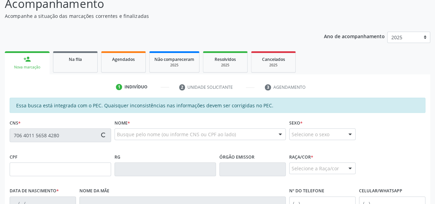
type input "079.732.874-26"
type input "0[DATE]"
type input "[PERSON_NAME]"
type input "[PHONE_NUMBER]"
type input "S/N"
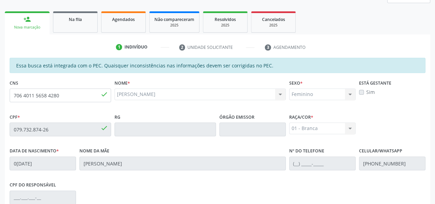
scroll to position [198, 0]
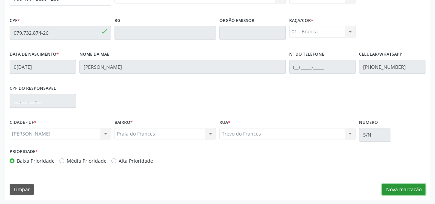
click at [401, 189] on button "Nova marcação" at bounding box center [403, 190] width 43 height 12
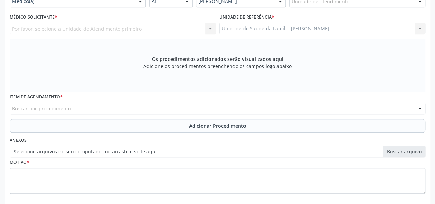
scroll to position [163, 0]
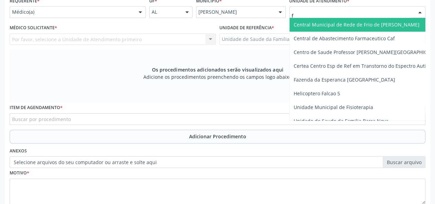
type input "fr"
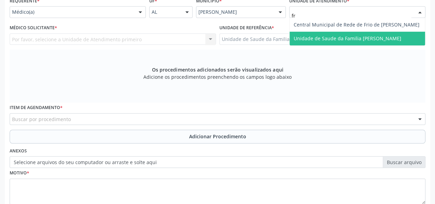
click at [343, 37] on span "Unidade de Saude da Familia [PERSON_NAME]" at bounding box center [348, 38] width 108 height 7
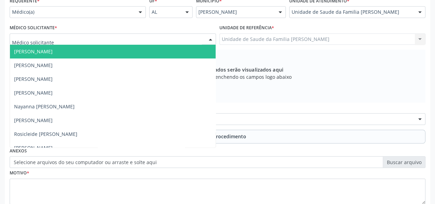
click at [28, 49] on span "[PERSON_NAME]" at bounding box center [33, 51] width 38 height 7
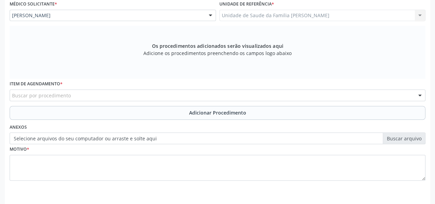
scroll to position [198, 0]
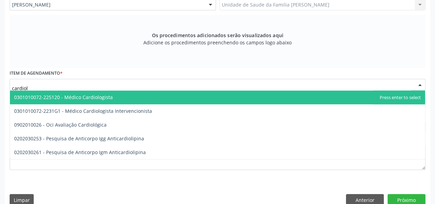
type input "cardiolo"
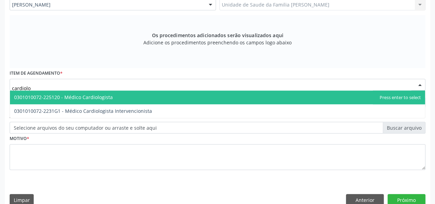
click at [92, 97] on span "0301010072-225120 - Médico Cardiologista" at bounding box center [63, 97] width 99 height 7
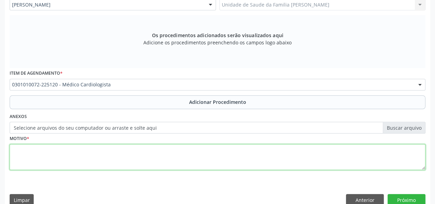
click at [18, 152] on textarea at bounding box center [218, 157] width 416 height 26
click at [62, 148] on textarea "Dispineia aos esforcos+" at bounding box center [218, 157] width 416 height 26
click at [63, 154] on textarea "Dispineia aos esforcos+" at bounding box center [218, 157] width 416 height 26
click at [69, 148] on textarea "Dispineia aos esforcos +" at bounding box center [218, 157] width 416 height 26
type textarea "Dispineia aos esforcos + BRE"
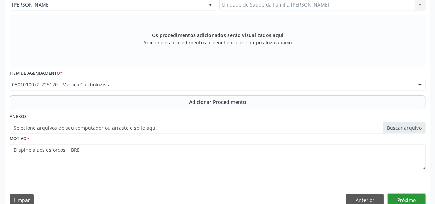
click at [416, 196] on button "Próximo" at bounding box center [406, 200] width 38 height 12
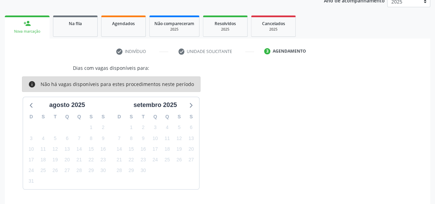
scroll to position [117, 0]
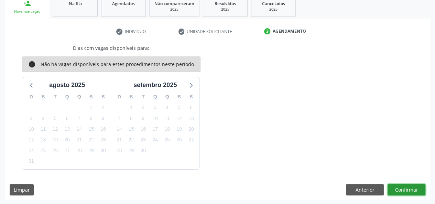
click at [415, 187] on button "Confirmar" at bounding box center [406, 190] width 38 height 12
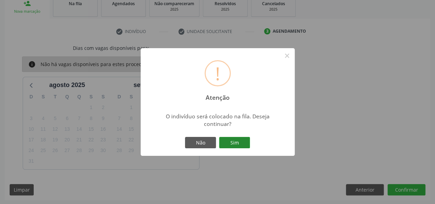
click at [234, 143] on button "Sim" at bounding box center [234, 143] width 31 height 12
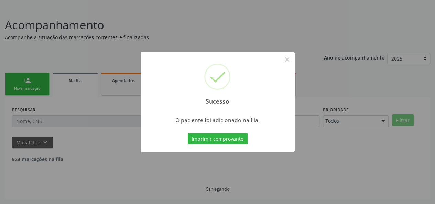
scroll to position [32, 0]
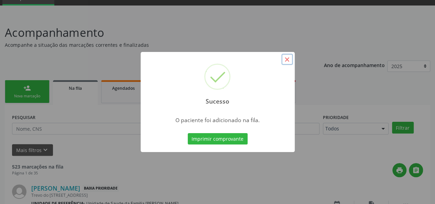
click at [288, 60] on button "×" at bounding box center [287, 60] width 12 height 12
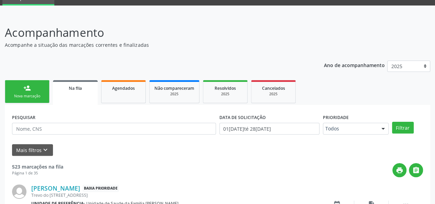
click at [21, 85] on link "person_add Nova marcação" at bounding box center [27, 91] width 45 height 23
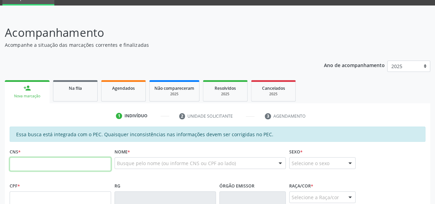
paste input "706 3017 4694 7978"
type input "706 3017 4694 7978"
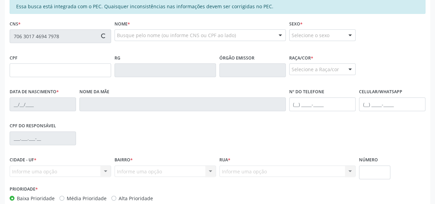
scroll to position [170, 0]
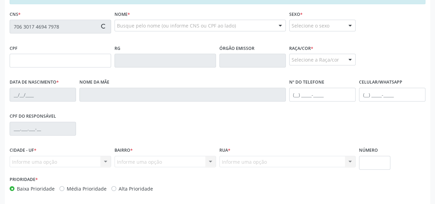
type input "745.057.264-87"
type input "11[DATE]"
type input "[PERSON_NAME]"
type input "[PHONE_NUMBER]"
type input "6"
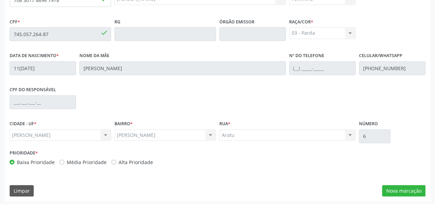
scroll to position [198, 0]
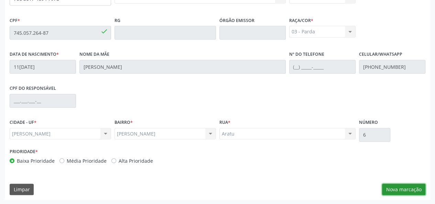
click at [405, 185] on button "Nova marcação" at bounding box center [403, 190] width 43 height 12
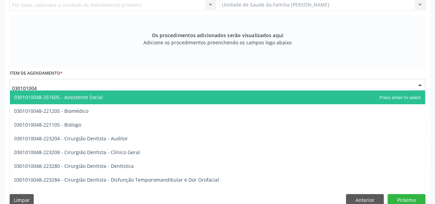
type input "0301010048"
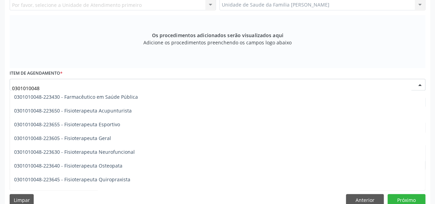
scroll to position [722, 0]
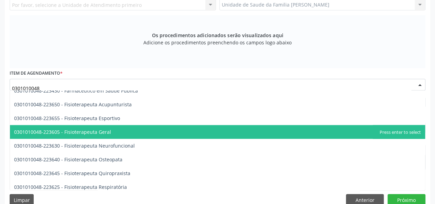
click at [95, 129] on span "0301010048-223605 - Fisioterapeuta Geral" at bounding box center [62, 131] width 97 height 7
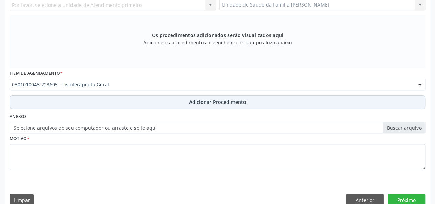
click at [224, 97] on button "Adicionar Procedimento" at bounding box center [218, 102] width 416 height 14
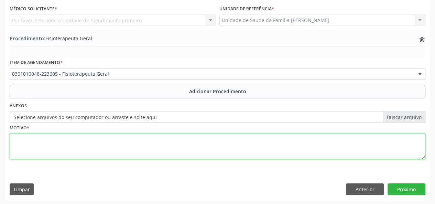
click at [13, 141] on textarea at bounding box center [218, 146] width 416 height 26
click at [23, 137] on textarea "Dor cronica" at bounding box center [218, 146] width 416 height 26
type textarea "Dor articular cronica"
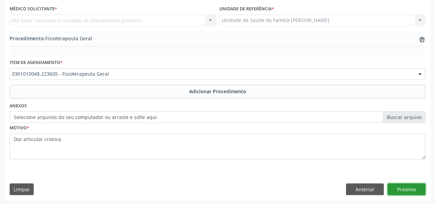
click at [401, 187] on button "Próximo" at bounding box center [406, 189] width 38 height 12
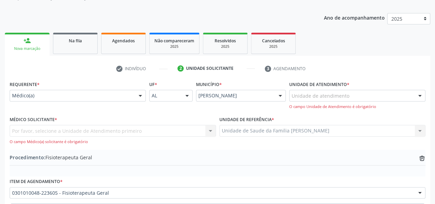
scroll to position [79, 0]
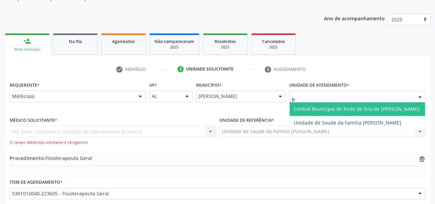
type input "fra"
click at [335, 108] on span "Unidade de Saude da Familia [PERSON_NAME]" at bounding box center [348, 109] width 108 height 7
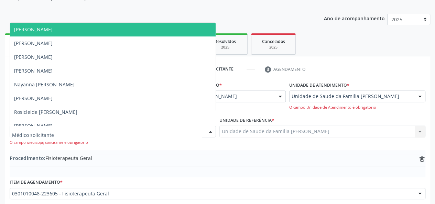
click at [72, 34] on span "[PERSON_NAME]" at bounding box center [113, 30] width 206 height 14
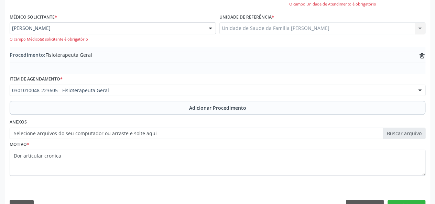
scroll to position [198, 0]
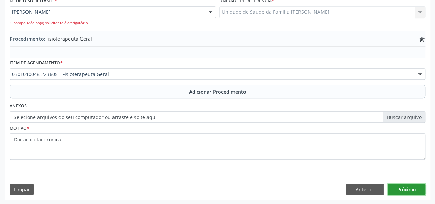
click at [415, 192] on button "Próximo" at bounding box center [406, 190] width 38 height 12
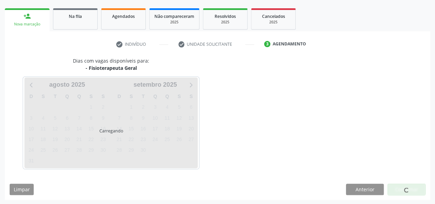
scroll to position [124, 0]
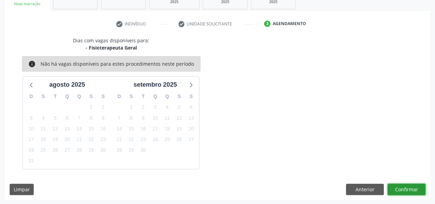
click at [415, 192] on button "Confirmar" at bounding box center [406, 190] width 38 height 12
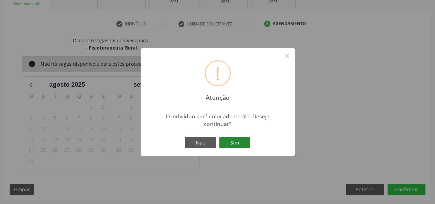
click at [238, 144] on button "Sim" at bounding box center [234, 143] width 31 height 12
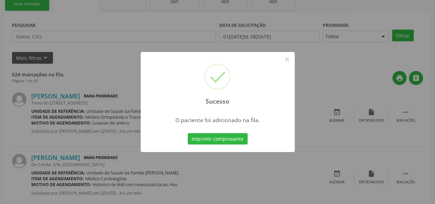
scroll to position [32, 0]
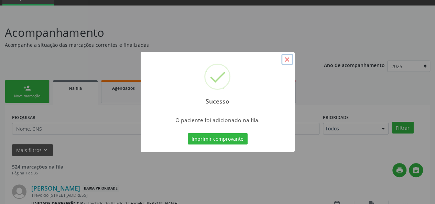
click at [284, 59] on button "×" at bounding box center [287, 60] width 12 height 12
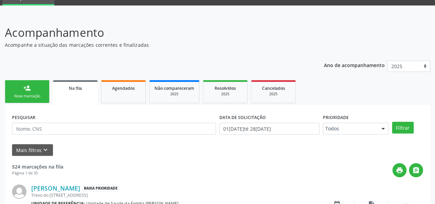
click at [17, 91] on link "person_add Nova marcação" at bounding box center [27, 91] width 45 height 23
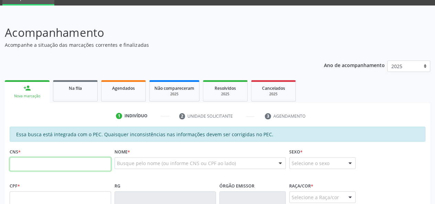
click at [24, 164] on input "text" at bounding box center [60, 164] width 101 height 14
type input "705 2084 4342 3572"
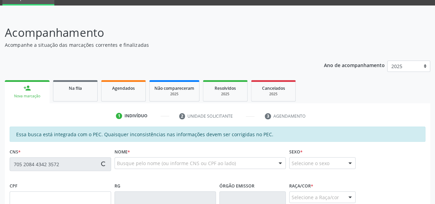
type input "045.374.010-36"
type input "19[DATE]"
type input "[PERSON_NAME]"
type input "[PHONE_NUMBER]"
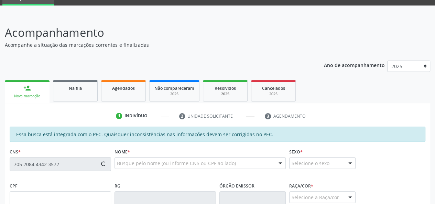
type input "19"
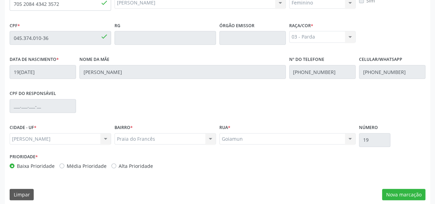
scroll to position [198, 0]
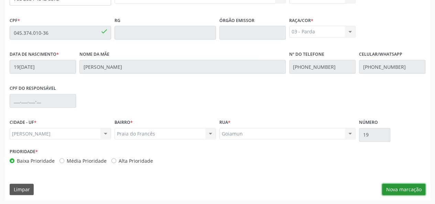
click at [406, 189] on button "Nova marcação" at bounding box center [403, 190] width 43 height 12
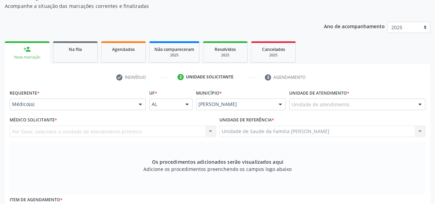
scroll to position [60, 0]
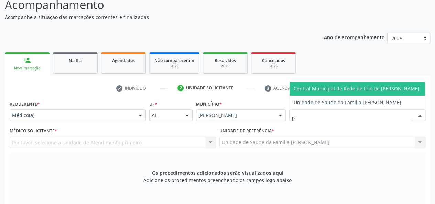
type input "fra"
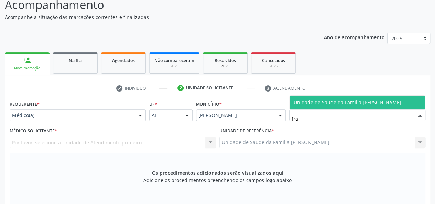
click at [368, 103] on span "Unidade de Saude da Familia [PERSON_NAME]" at bounding box center [348, 102] width 108 height 7
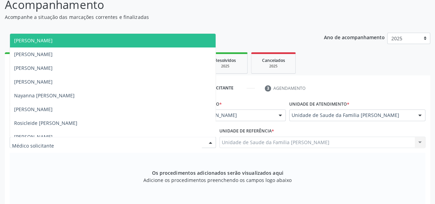
click at [51, 39] on span "[PERSON_NAME]" at bounding box center [33, 40] width 38 height 7
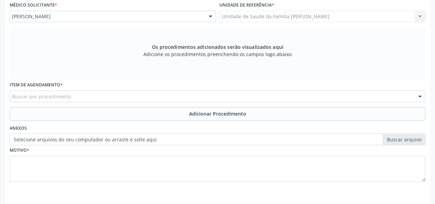
scroll to position [208, 0]
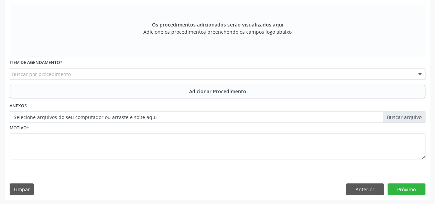
click at [71, 73] on div "Buscar por procedimento" at bounding box center [218, 74] width 416 height 12
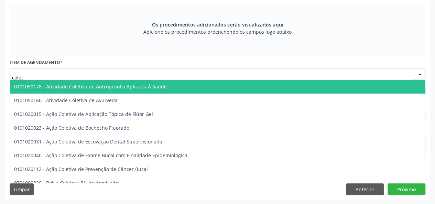
type input "coleta"
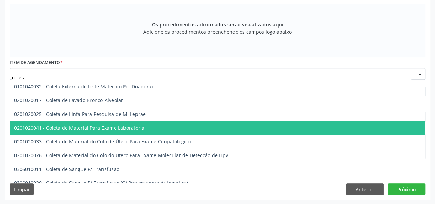
click at [89, 125] on span "0201020041 - Coleta de Material Para Exame Laboratorial" at bounding box center [80, 127] width 132 height 7
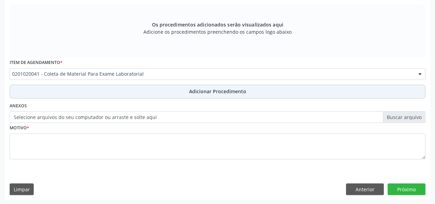
click at [214, 92] on span "Adicionar Procedimento" at bounding box center [217, 91] width 57 height 7
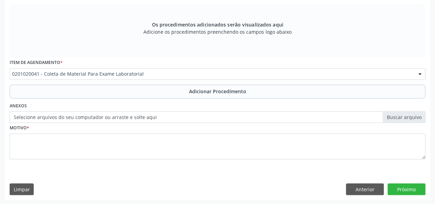
scroll to position [182, 0]
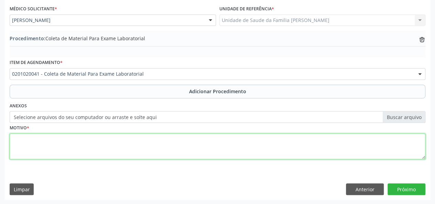
click at [21, 149] on textarea at bounding box center [218, 146] width 416 height 26
type textarea "[MEDICAL_DATA]"
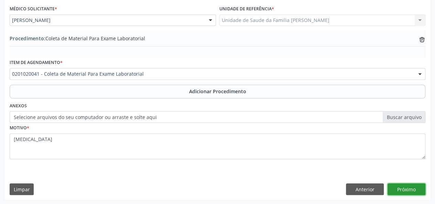
click at [401, 190] on button "Próximo" at bounding box center [406, 189] width 38 height 12
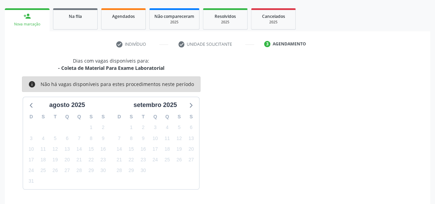
scroll to position [124, 0]
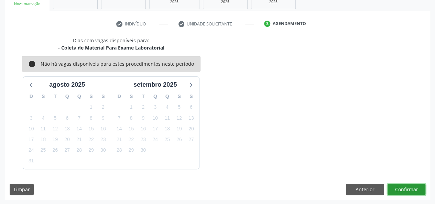
click at [400, 190] on button "Confirmar" at bounding box center [406, 190] width 38 height 12
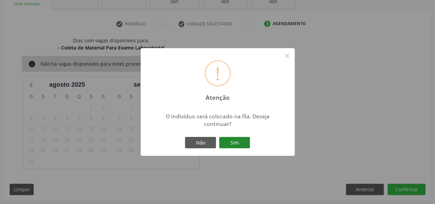
click at [229, 146] on button "Sim" at bounding box center [234, 143] width 31 height 12
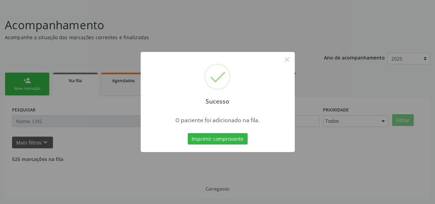
scroll to position [32, 0]
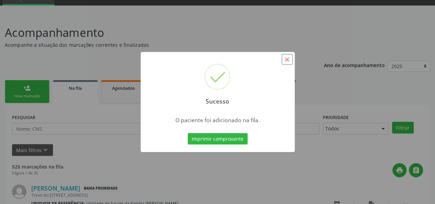
click at [291, 55] on button "×" at bounding box center [287, 60] width 12 height 12
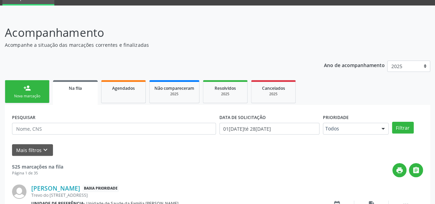
click at [31, 89] on div "person_add" at bounding box center [27, 88] width 8 height 8
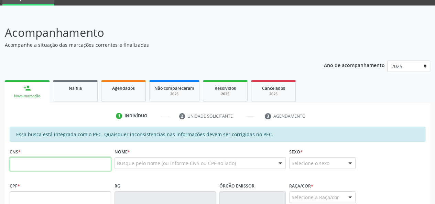
click at [24, 164] on input "text" at bounding box center [60, 164] width 101 height 14
type input "700 6049 9833 9167"
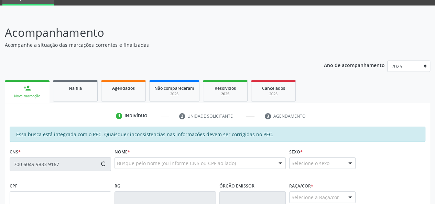
type input "514.606.459-87"
type input "[DATE]"
type input "[PERSON_NAME]"
type input "[PHONE_NUMBER]"
type input "3"
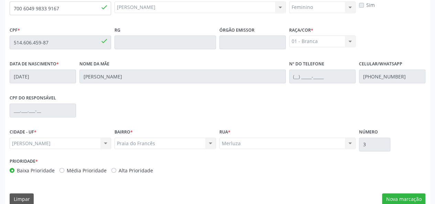
scroll to position [198, 0]
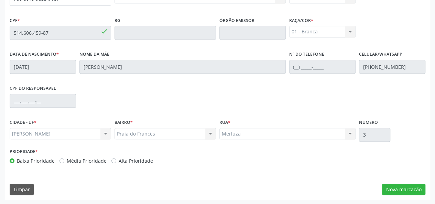
click at [399, 182] on div "Essa busca está integrada com o PEC. Quaisquer inconsistências nas informações …" at bounding box center [217, 80] width 425 height 239
click at [399, 185] on button "Nova marcação" at bounding box center [403, 190] width 43 height 12
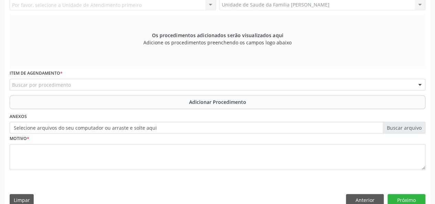
scroll to position [95, 0]
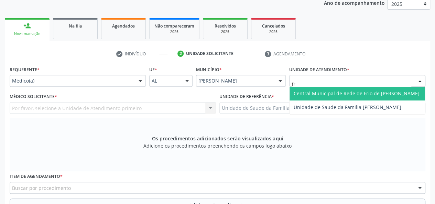
type input "fra"
click at [331, 90] on span "Unidade de Saude da Familia [PERSON_NAME]" at bounding box center [348, 93] width 108 height 7
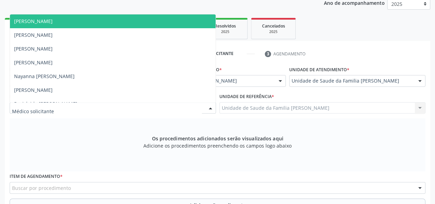
click at [34, 24] on span "[PERSON_NAME]" at bounding box center [113, 21] width 206 height 14
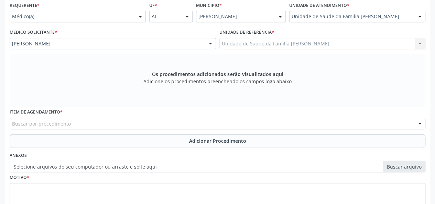
scroll to position [163, 0]
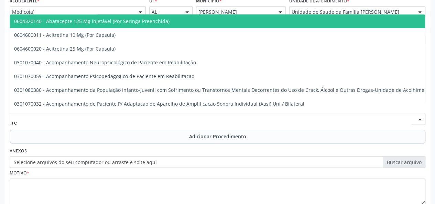
type input "reu"
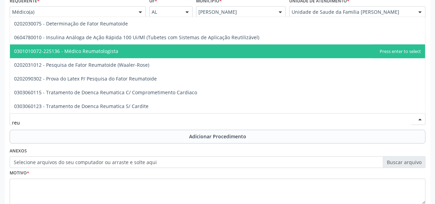
click at [98, 49] on span "0301010072-225136 - Médico Reumatologista" at bounding box center [66, 51] width 104 height 7
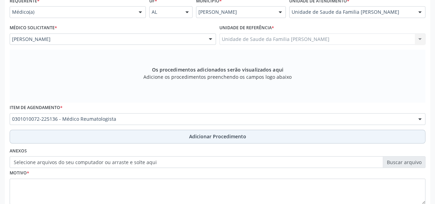
click at [206, 135] on span "Adicionar Procedimento" at bounding box center [217, 136] width 57 height 7
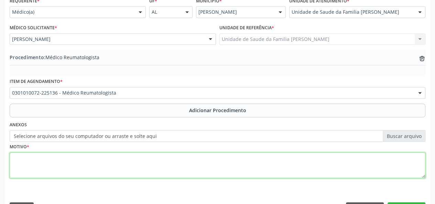
click at [26, 162] on textarea at bounding box center [218, 165] width 416 height 26
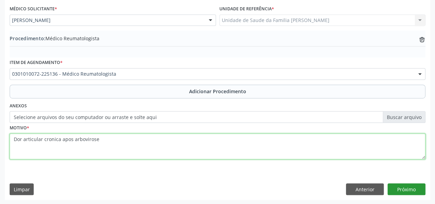
type textarea "Dor articular cronica apos arbovirose"
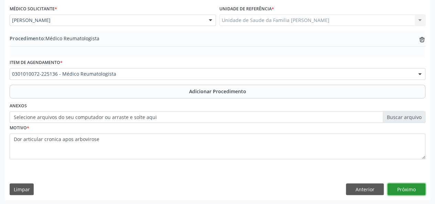
click at [402, 189] on button "Próximo" at bounding box center [406, 189] width 38 height 12
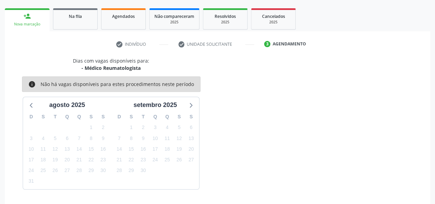
scroll to position [124, 0]
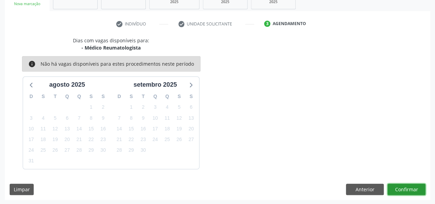
click at [402, 189] on button "Confirmar" at bounding box center [406, 190] width 38 height 12
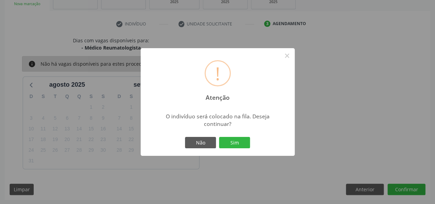
click at [242, 150] on div "! Atenção × O indivíduo será colocado na fila. Deseja continuar? Não Sim" at bounding box center [218, 102] width 154 height 108
click at [242, 144] on button "Sim" at bounding box center [234, 143] width 31 height 12
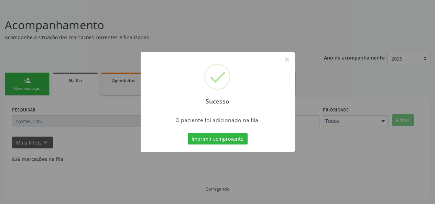
scroll to position [32, 0]
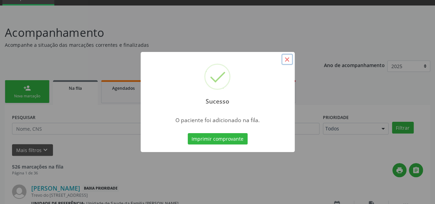
click at [291, 59] on button "×" at bounding box center [287, 60] width 12 height 12
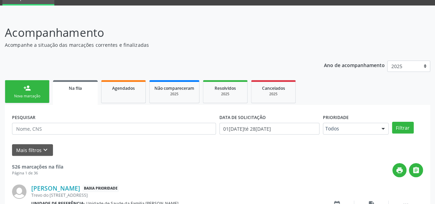
click at [30, 95] on div "Nova marcação" at bounding box center [27, 95] width 34 height 5
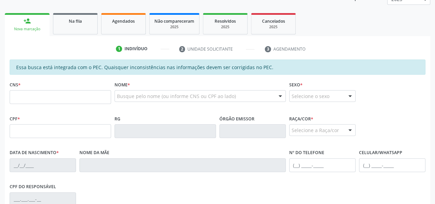
scroll to position [101, 0]
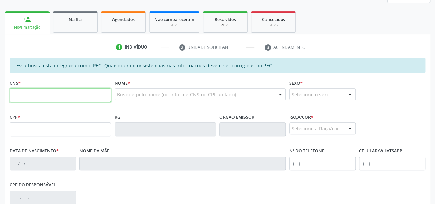
click at [33, 94] on input "text" at bounding box center [60, 95] width 101 height 14
type input "700 6049 9833 9167"
type input "514.606.459-87"
type input "[DATE]"
type input "[PERSON_NAME]"
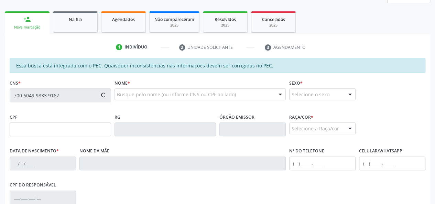
type input "[PHONE_NUMBER]"
type input "3"
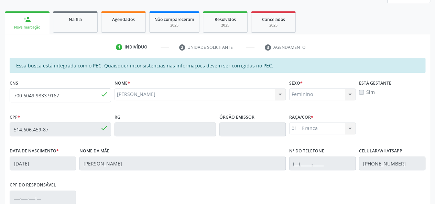
scroll to position [198, 0]
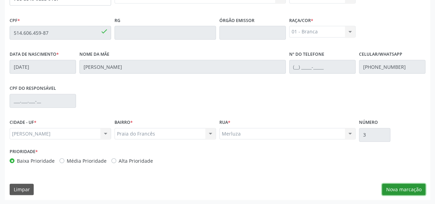
click at [390, 185] on button "Nova marcação" at bounding box center [403, 190] width 43 height 12
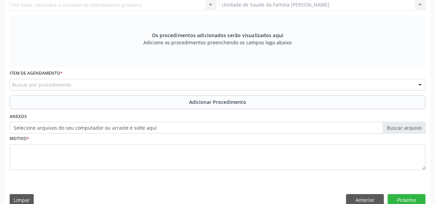
scroll to position [60, 0]
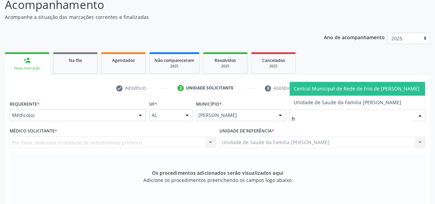
type input "fra"
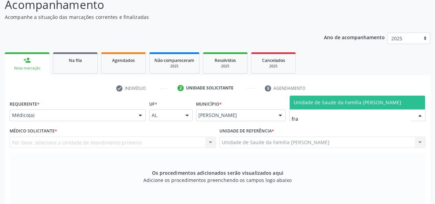
click at [326, 103] on span "Unidade de Saude da Familia [PERSON_NAME]" at bounding box center [348, 102] width 108 height 7
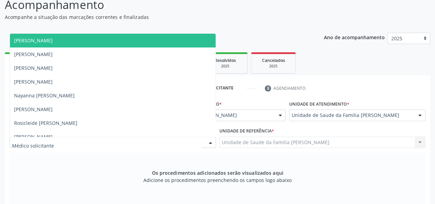
click at [54, 44] on span "[PERSON_NAME]" at bounding box center [113, 41] width 206 height 14
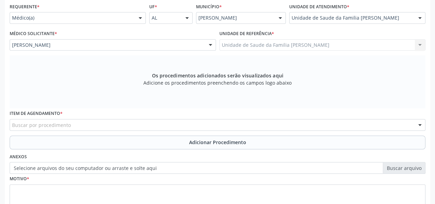
scroll to position [163, 0]
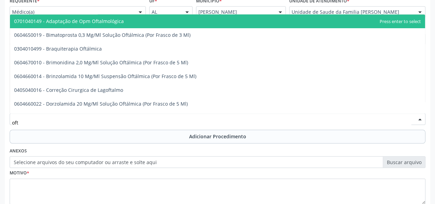
type input "ofta"
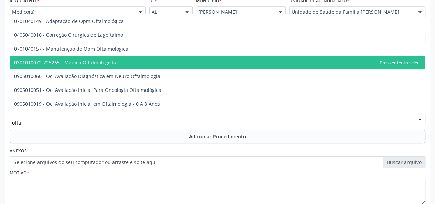
click at [105, 57] on span "0301010072-225265 - Médico Oftalmologista" at bounding box center [217, 63] width 415 height 14
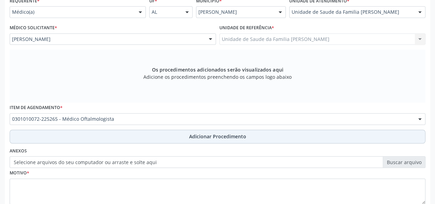
click at [213, 132] on button "Adicionar Procedimento" at bounding box center [218, 137] width 416 height 14
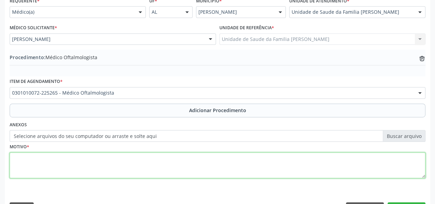
click at [30, 160] on textarea at bounding box center [218, 165] width 416 height 26
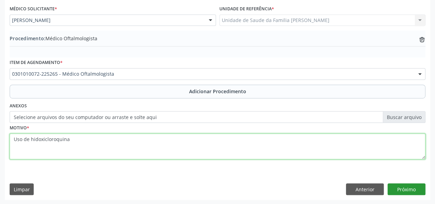
type textarea "Uso de hidoxicloroquina"
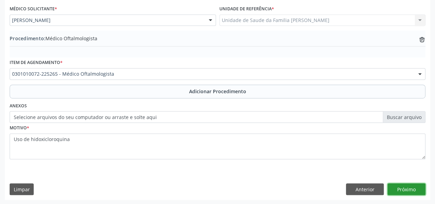
click at [399, 186] on button "Próximo" at bounding box center [406, 189] width 38 height 12
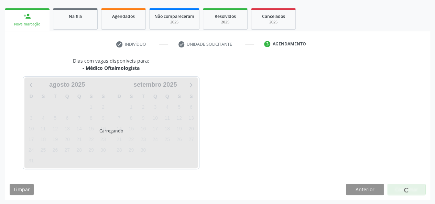
scroll to position [124, 0]
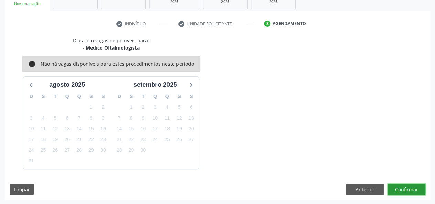
click at [399, 186] on button "Confirmar" at bounding box center [406, 190] width 38 height 12
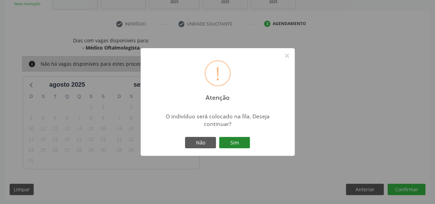
click at [231, 141] on button "Sim" at bounding box center [234, 143] width 31 height 12
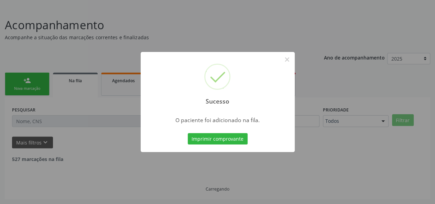
scroll to position [32, 0]
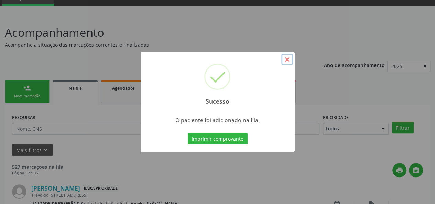
click at [287, 58] on button "×" at bounding box center [287, 60] width 12 height 12
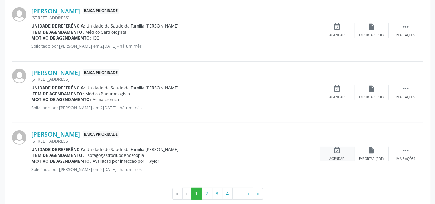
scroll to position [970, 0]
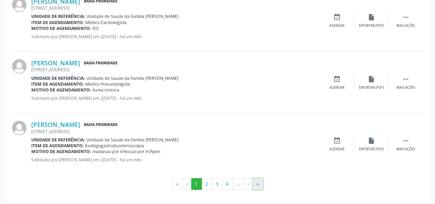
click at [256, 182] on button "»" at bounding box center [258, 184] width 10 height 12
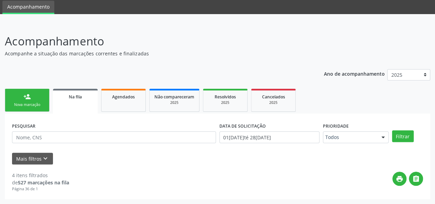
scroll to position [23, 0]
click at [22, 92] on link "person_add Nova marcação" at bounding box center [27, 100] width 45 height 23
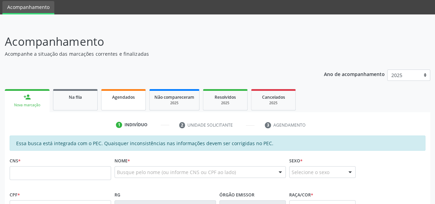
scroll to position [92, 0]
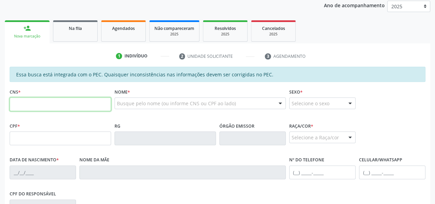
click at [39, 102] on input "text" at bounding box center [60, 104] width 101 height 14
type input "700 5087 4600 1859"
type input "174.727.704-50"
type input "12[DATE]"
type input "[PERSON_NAME]"
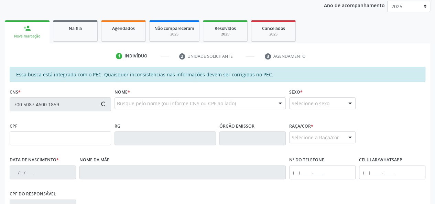
type input "[PHONE_NUMBER]"
type input "S/N"
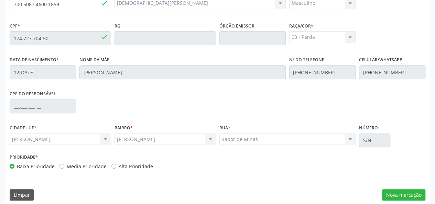
scroll to position [198, 0]
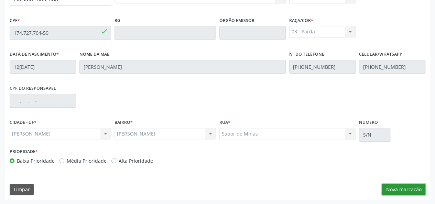
click at [401, 188] on button "Nova marcação" at bounding box center [403, 190] width 43 height 12
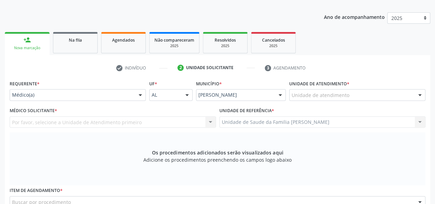
scroll to position [60, 0]
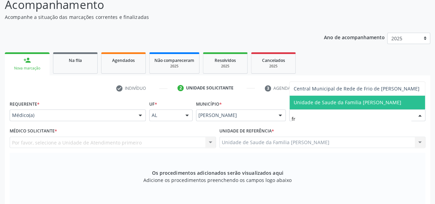
type input "fra"
click at [330, 98] on span "Unidade de Saude da Familia [PERSON_NAME]" at bounding box center [356, 103] width 135 height 14
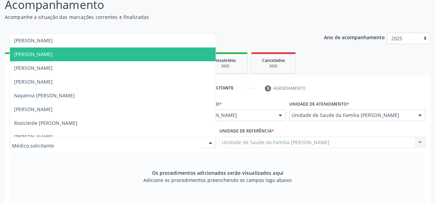
click at [59, 51] on span "[PERSON_NAME]" at bounding box center [113, 54] width 206 height 14
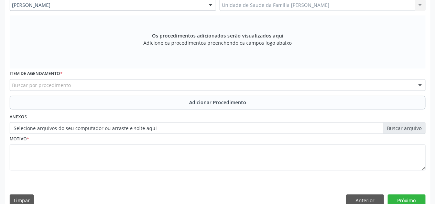
scroll to position [198, 0]
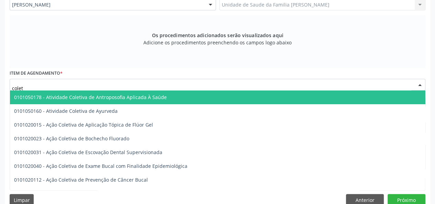
type input "coleta"
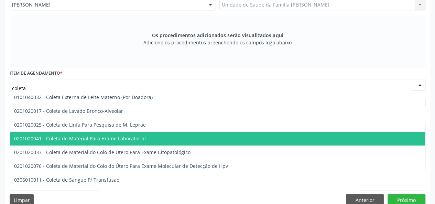
click at [95, 137] on span "0201020041 - Coleta de Material Para Exame Laboratorial" at bounding box center [80, 138] width 132 height 7
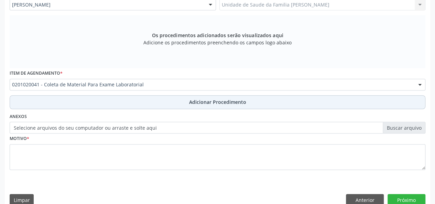
click at [206, 101] on span "Adicionar Procedimento" at bounding box center [217, 101] width 57 height 7
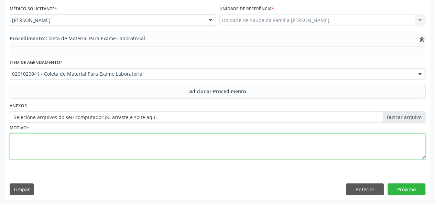
click at [20, 143] on textarea at bounding box center [218, 146] width 416 height 26
type textarea "Avaliacao"
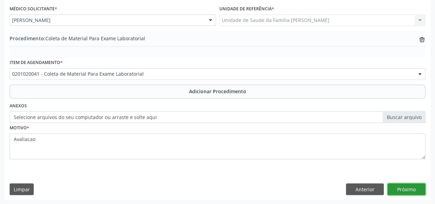
click at [405, 184] on button "Próximo" at bounding box center [406, 189] width 38 height 12
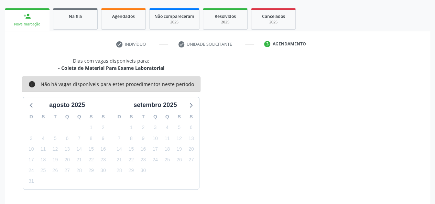
scroll to position [124, 0]
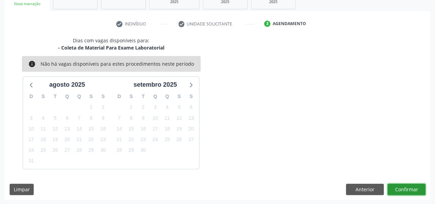
click at [405, 185] on button "Confirmar" at bounding box center [406, 190] width 38 height 12
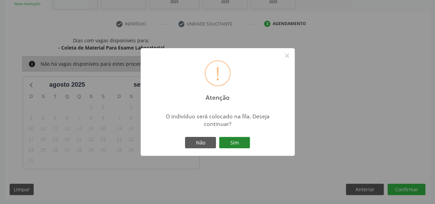
click at [245, 144] on button "Sim" at bounding box center [234, 143] width 31 height 12
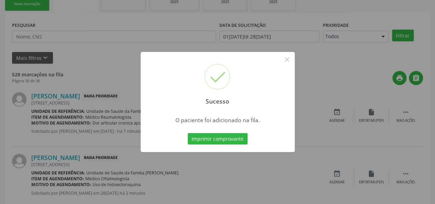
scroll to position [32, 0]
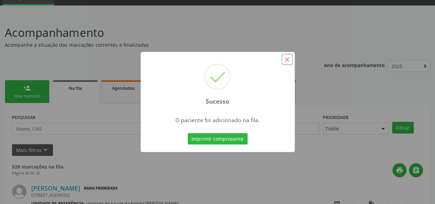
click at [285, 58] on button "×" at bounding box center [287, 60] width 12 height 12
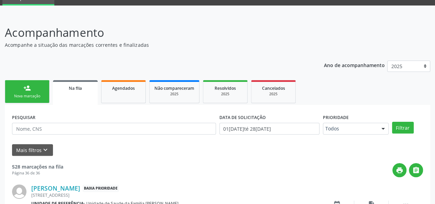
click at [19, 99] on div "Nova marcação" at bounding box center [27, 95] width 34 height 5
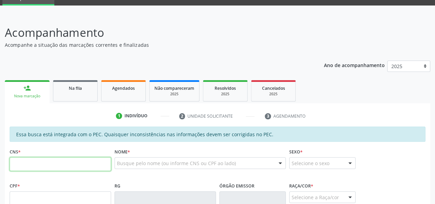
click at [21, 168] on input "text" at bounding box center [60, 164] width 101 height 14
type input "700 8079 6427"
drag, startPoint x: 56, startPoint y: 164, endPoint x: 0, endPoint y: 173, distance: 57.1
click at [0, 2] on div "Central de Marcação notifications [PERSON_NAME] Recepcionista da UBS  Configur…" at bounding box center [217, 70] width 435 height 204
paste input "700 8079 6427 7488"
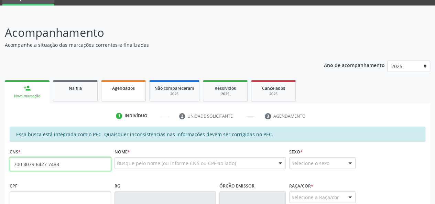
type input "700 8079 6427 7488"
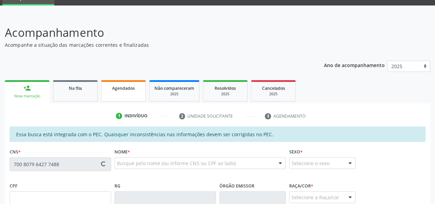
scroll to position [170, 0]
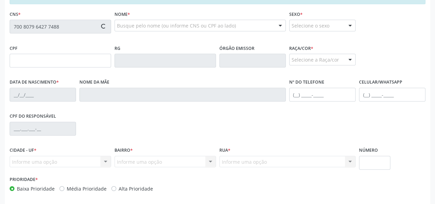
type input "142.196.154-74"
type input "[DATE]"
type input "[PERSON_NAME]"
type input "[PHONE_NUMBER]"
type input "S/N"
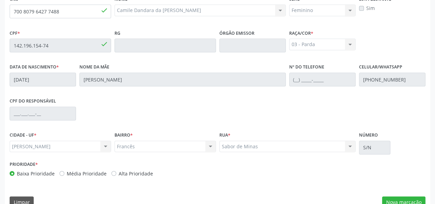
scroll to position [198, 0]
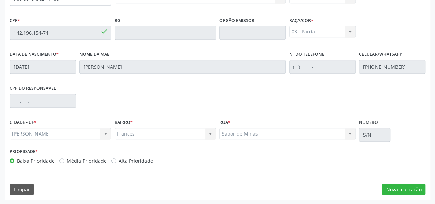
click at [393, 181] on div "Essa busca está integrada com o PEC. Quaisquer inconsistências nas informações …" at bounding box center [217, 80] width 425 height 239
click at [393, 186] on button "Nova marcação" at bounding box center [403, 190] width 43 height 12
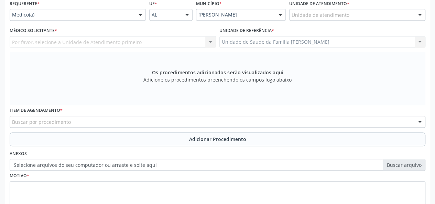
scroll to position [95, 0]
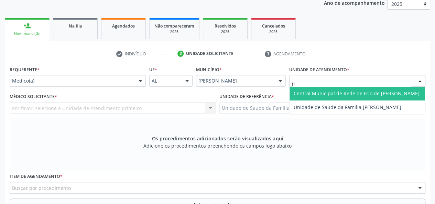
type input "fra"
click at [310, 89] on span "Unidade de Saude da Familia [PERSON_NAME]" at bounding box center [356, 94] width 135 height 14
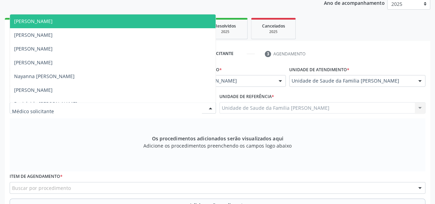
drag, startPoint x: 42, startPoint y: 38, endPoint x: 46, endPoint y: 23, distance: 15.4
click at [46, 23] on ul "[PERSON_NAME] de [PERSON_NAME] [PERSON_NAME] [PERSON_NAME] resultado encontrado…" at bounding box center [113, 69] width 206 height 110
click at [46, 23] on span "[PERSON_NAME]" at bounding box center [33, 21] width 38 height 7
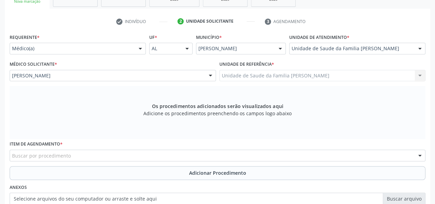
scroll to position [163, 0]
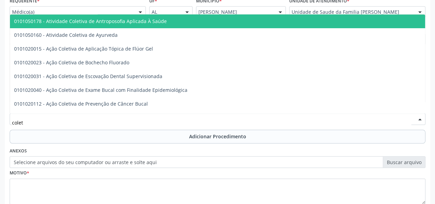
type input "coleta"
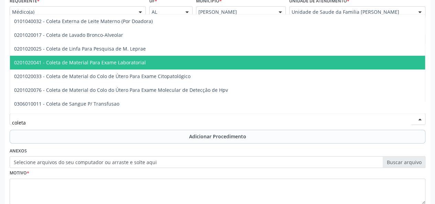
click at [69, 57] on span "0201020041 - Coleta de Material Para Exame Laboratorial" at bounding box center [258, 63] width 496 height 14
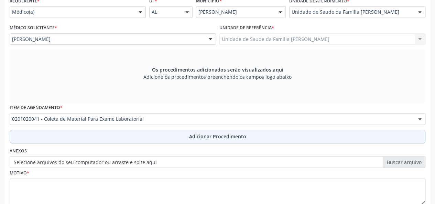
click at [209, 134] on span "Adicionar Procedimento" at bounding box center [217, 136] width 57 height 7
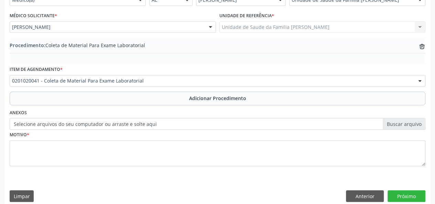
scroll to position [182, 0]
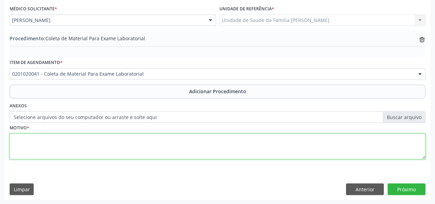
click at [16, 149] on textarea at bounding box center [218, 146] width 416 height 26
type textarea "Tontura"
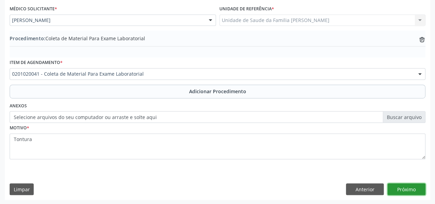
click at [416, 188] on button "Próximo" at bounding box center [406, 189] width 38 height 12
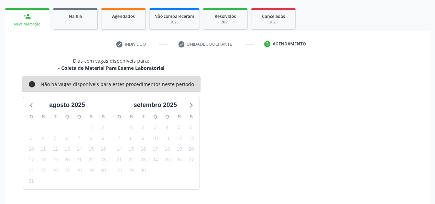
scroll to position [124, 0]
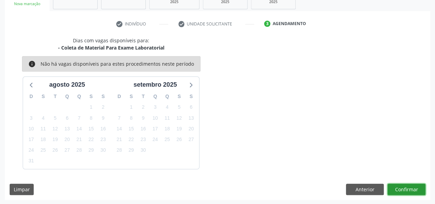
click at [416, 188] on button "Confirmar" at bounding box center [406, 190] width 38 height 12
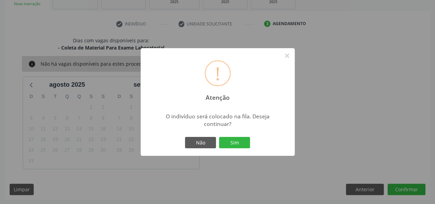
click at [245, 148] on div "Não Sim" at bounding box center [218, 142] width 68 height 14
click at [245, 145] on button "Sim" at bounding box center [234, 143] width 31 height 12
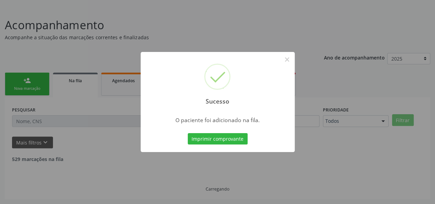
scroll to position [32, 0]
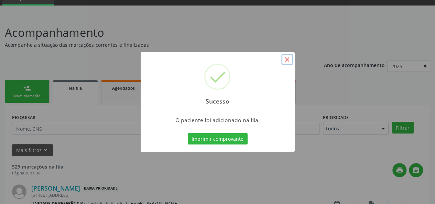
click at [286, 57] on button "×" at bounding box center [287, 60] width 12 height 12
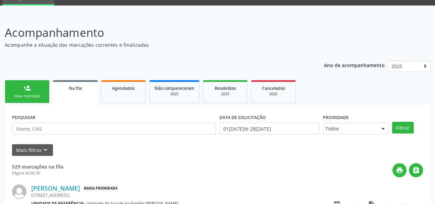
click at [9, 89] on link "person_add Nova marcação" at bounding box center [27, 91] width 45 height 23
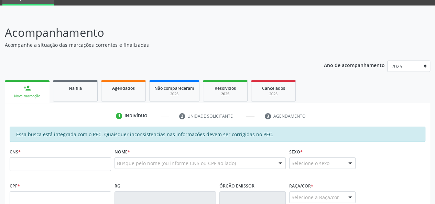
click at [15, 88] on link "person_add Nova marcação" at bounding box center [27, 91] width 45 height 23
click at [34, 163] on input "text" at bounding box center [60, 164] width 101 height 14
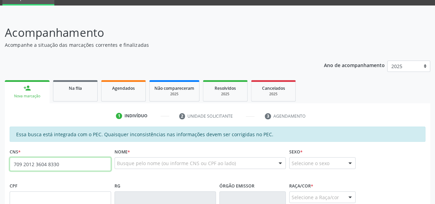
type input "709 2012 3604 8330"
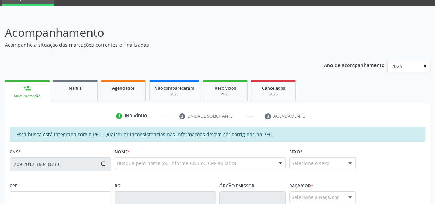
type input "987.892.014-34"
type input "[DATE]"
type input "[PERSON_NAME]"
type input "[PHONE_NUMBER]"
type input "252"
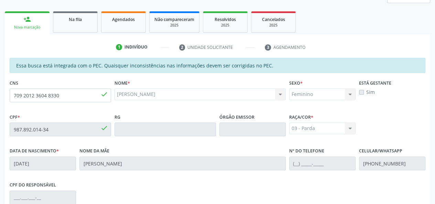
scroll to position [198, 0]
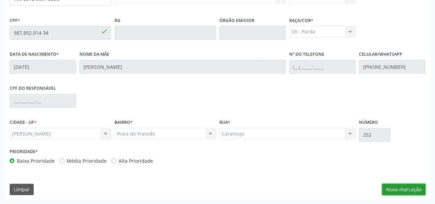
click at [405, 186] on button "Nova marcação" at bounding box center [403, 190] width 43 height 12
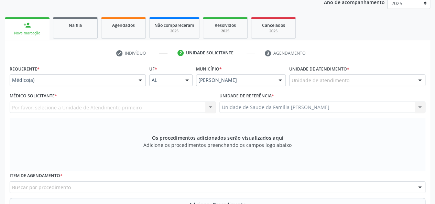
scroll to position [95, 0]
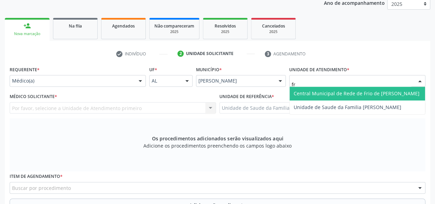
type input "fra"
click at [315, 88] on span "Unidade de Saude da Familia [PERSON_NAME]" at bounding box center [356, 94] width 135 height 14
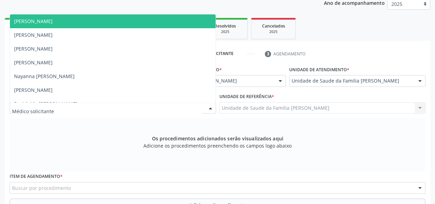
click at [47, 18] on span "[PERSON_NAME]" at bounding box center [33, 21] width 38 height 7
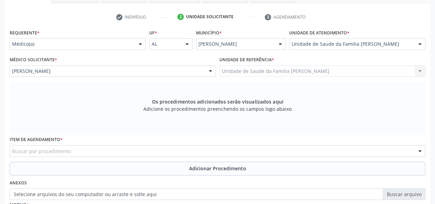
scroll to position [198, 0]
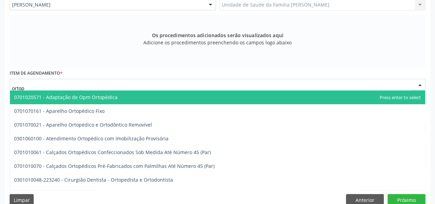
type input "ortope"
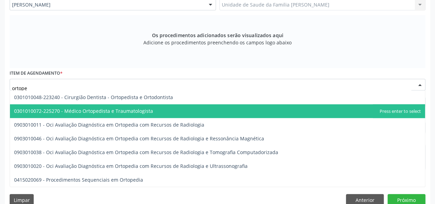
click at [104, 111] on span "0301010072-225270 - Médico Ortopedista e Traumatologista" at bounding box center [83, 111] width 139 height 7
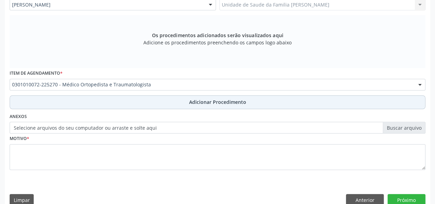
click at [211, 100] on span "Adicionar Procedimento" at bounding box center [217, 101] width 57 height 7
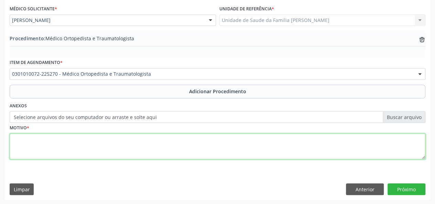
click at [37, 143] on textarea at bounding box center [218, 146] width 416 height 26
type textarea "Dor lombar cronica"
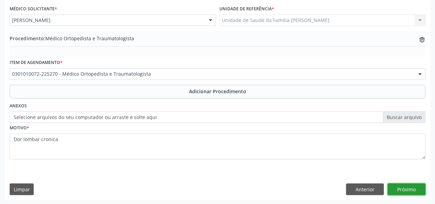
click at [403, 186] on button "Próximo" at bounding box center [406, 189] width 38 height 12
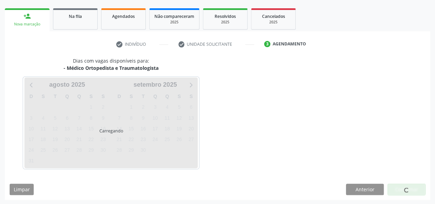
scroll to position [124, 0]
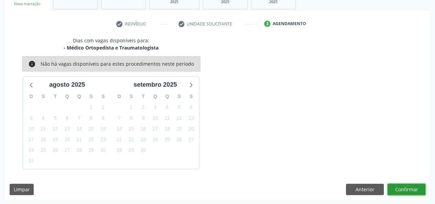
click at [410, 188] on button "Confirmar" at bounding box center [406, 190] width 38 height 12
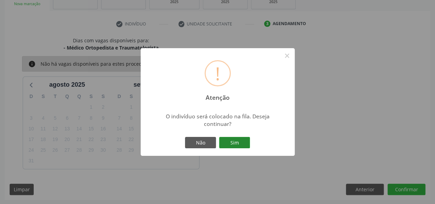
click at [243, 142] on button "Sim" at bounding box center [234, 143] width 31 height 12
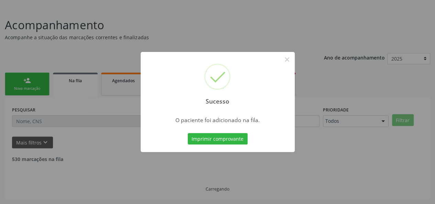
scroll to position [32, 0]
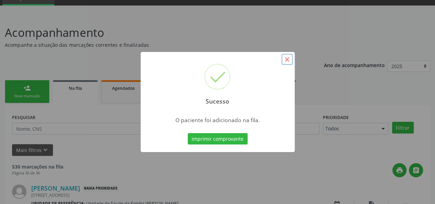
click at [288, 61] on button "×" at bounding box center [287, 60] width 12 height 12
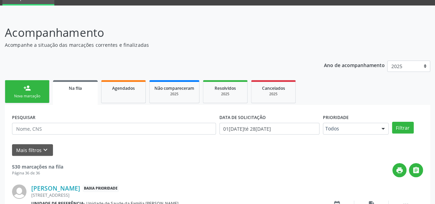
click at [37, 97] on div "Nova marcação" at bounding box center [27, 95] width 34 height 5
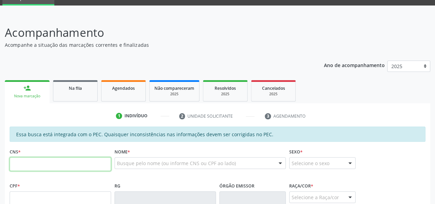
click at [28, 161] on input "text" at bounding box center [60, 164] width 101 height 14
click at [36, 162] on input "text" at bounding box center [60, 164] width 101 height 14
click at [23, 166] on input "text" at bounding box center [60, 164] width 101 height 14
type input "700 8084 2738 5886"
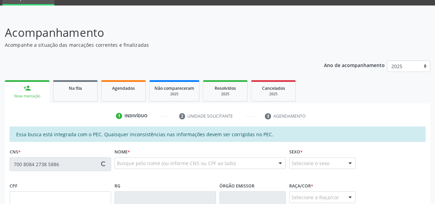
type input "927.024.654-04"
type input "[DATE]"
type input "[PERSON_NAME]"
type input "[PHONE_NUMBER]"
type input "12"
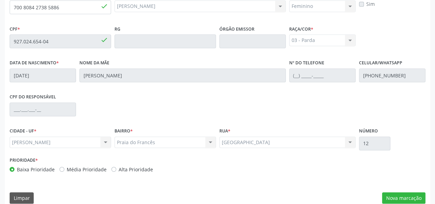
scroll to position [198, 0]
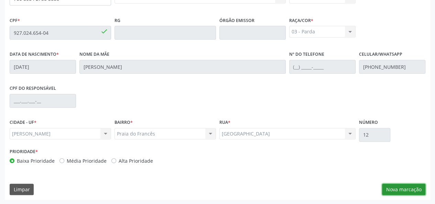
click at [408, 193] on button "Nova marcação" at bounding box center [403, 190] width 43 height 12
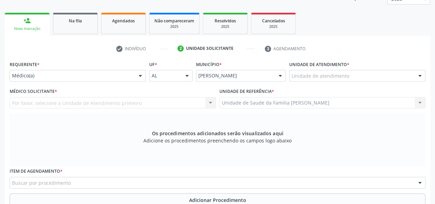
scroll to position [60, 0]
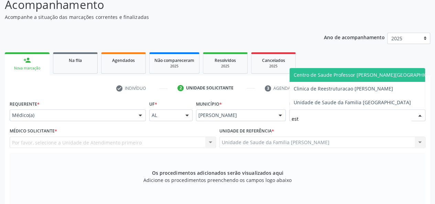
type input "esta"
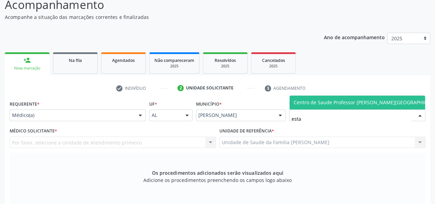
click at [317, 102] on span "Centro de Saude Professor [PERSON_NAME][GEOGRAPHIC_DATA]" at bounding box center [369, 102] width 150 height 7
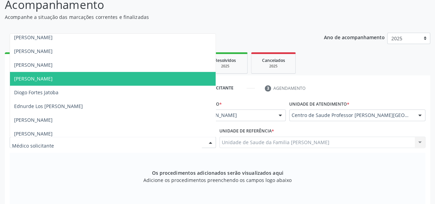
scroll to position [137, 0]
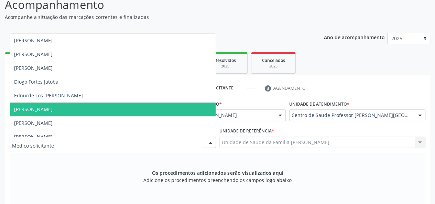
click at [49, 107] on span "[PERSON_NAME]" at bounding box center [33, 109] width 38 height 7
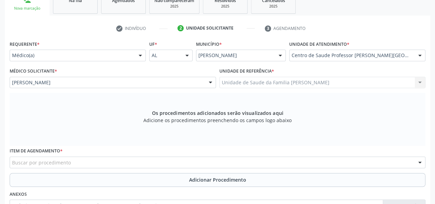
scroll to position [129, 0]
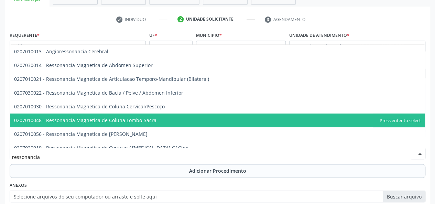
click at [108, 117] on span "0207010048 - Ressonancia Magnetica de Coluna Lombo-Sacra" at bounding box center [85, 120] width 142 height 7
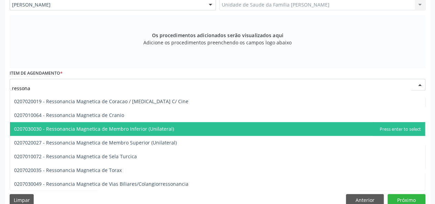
scroll to position [58, 0]
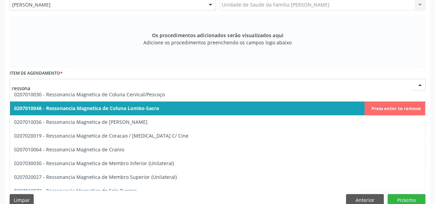
click at [167, 110] on span "0207010048 - Ressonancia Magnetica de Coluna Lombo-Sacra" at bounding box center [217, 108] width 415 height 14
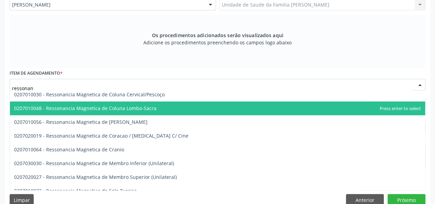
type input "ressonanc"
click at [111, 108] on span "0207010048 - Ressonancia Magnetica de Coluna Lombo-Sacra" at bounding box center [85, 108] width 142 height 7
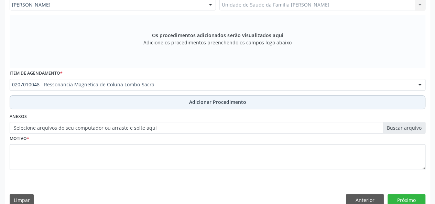
click at [202, 98] on button "Adicionar Procedimento" at bounding box center [218, 102] width 416 height 14
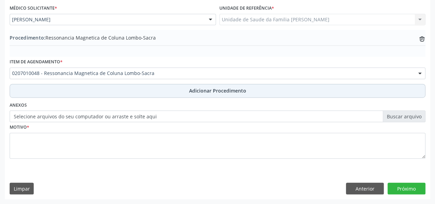
scroll to position [182, 0]
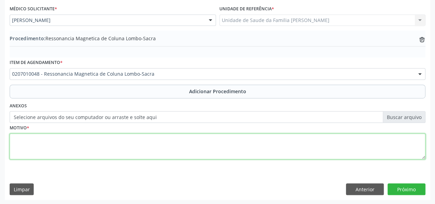
click at [23, 145] on textarea at bounding box center [218, 146] width 416 height 26
type textarea "Lombalgia"
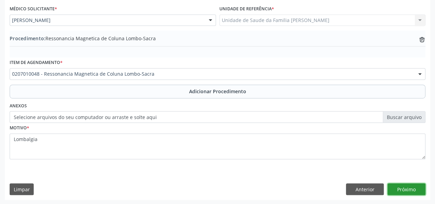
click at [409, 189] on button "Próximo" at bounding box center [406, 189] width 38 height 12
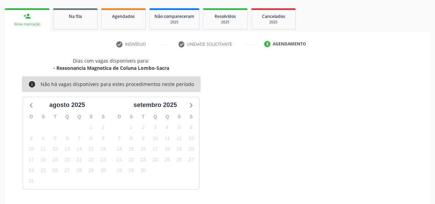
scroll to position [124, 0]
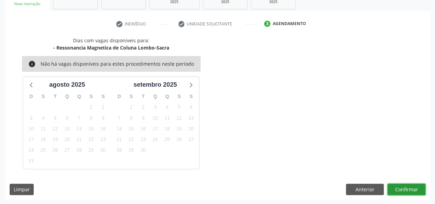
click at [409, 189] on button "Confirmar" at bounding box center [406, 190] width 38 height 12
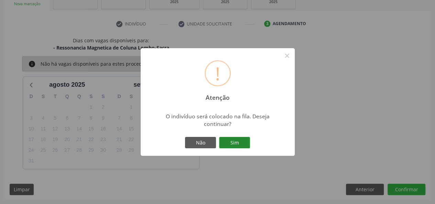
click at [229, 139] on button "Sim" at bounding box center [234, 143] width 31 height 12
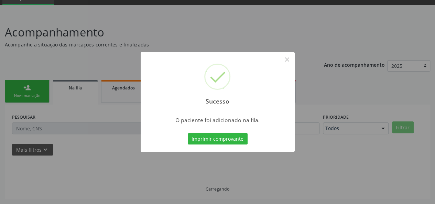
scroll to position [32, 0]
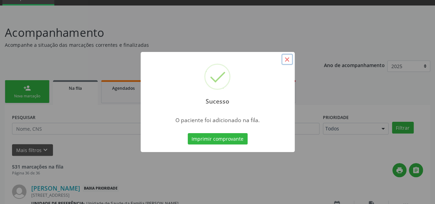
click at [285, 56] on button "×" at bounding box center [287, 60] width 12 height 12
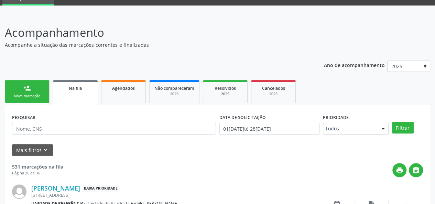
click at [17, 88] on link "person_add Nova marcação" at bounding box center [27, 91] width 45 height 23
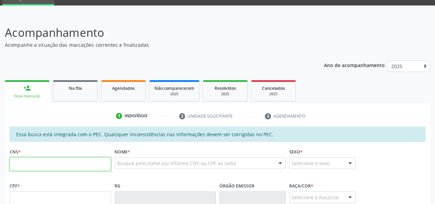
click at [21, 160] on input "text" at bounding box center [60, 164] width 101 height 14
type input "700 8084 2738 5886"
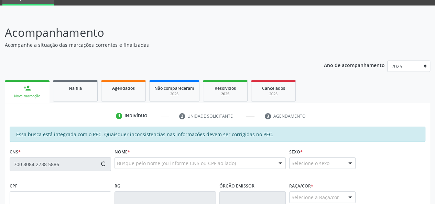
type input "927.024.654-04"
type input "[DATE]"
type input "[PERSON_NAME]"
type input "[PHONE_NUMBER]"
type input "12"
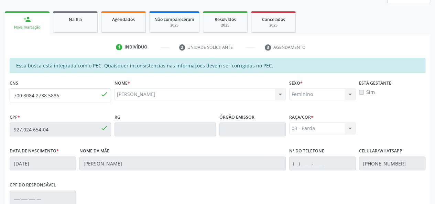
scroll to position [198, 0]
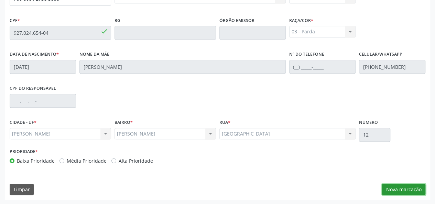
click at [394, 189] on button "Nova marcação" at bounding box center [403, 190] width 43 height 12
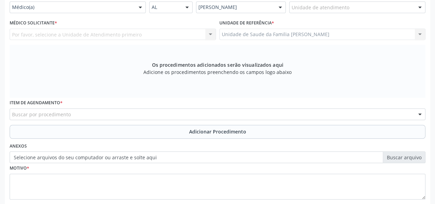
scroll to position [95, 0]
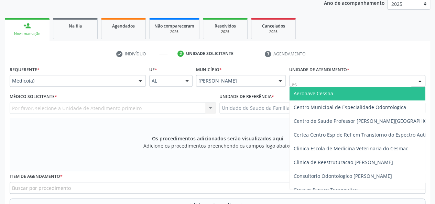
type input "est"
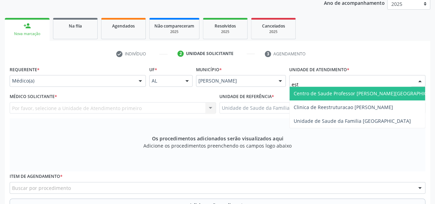
click at [335, 87] on span "Centro de Saude Professor [PERSON_NAME][GEOGRAPHIC_DATA]" at bounding box center [368, 94] width 158 height 14
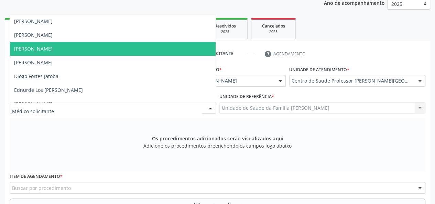
scroll to position [137, 0]
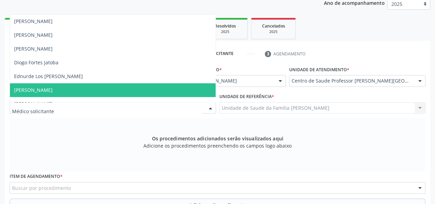
click at [46, 86] on span "[PERSON_NAME]" at bounding box center [113, 90] width 206 height 14
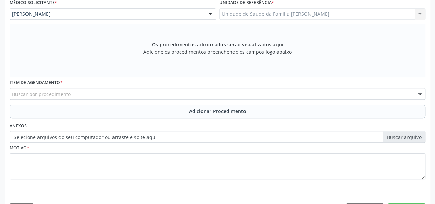
scroll to position [208, 0]
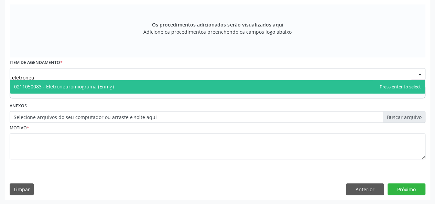
type input "eletroneur"
click at [86, 85] on span "0211050083 - Eletroneuromiograma (Enmg)" at bounding box center [64, 86] width 100 height 7
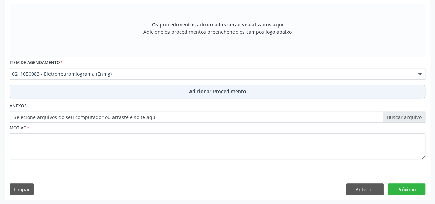
click at [213, 94] on span "Adicionar Procedimento" at bounding box center [217, 91] width 57 height 7
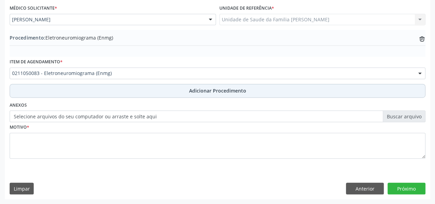
scroll to position [182, 0]
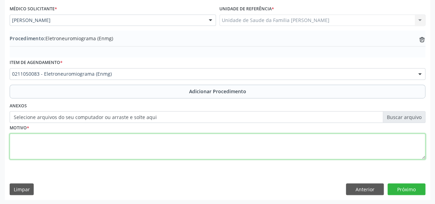
click at [20, 139] on textarea at bounding box center [218, 146] width 416 height 26
click at [15, 143] on textarea at bounding box center [218, 146] width 416 height 26
click at [20, 139] on textarea "Stc lombar" at bounding box center [218, 146] width 416 height 26
type textarea "STC lombar"
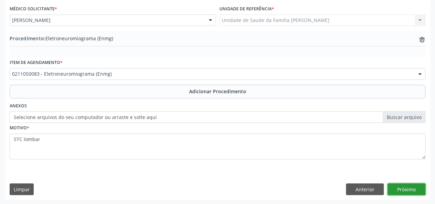
click at [401, 185] on button "Próximo" at bounding box center [406, 189] width 38 height 12
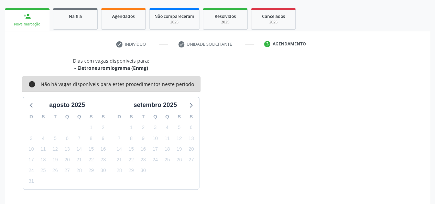
scroll to position [124, 0]
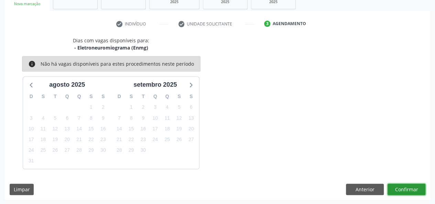
click at [403, 186] on button "Confirmar" at bounding box center [406, 190] width 38 height 12
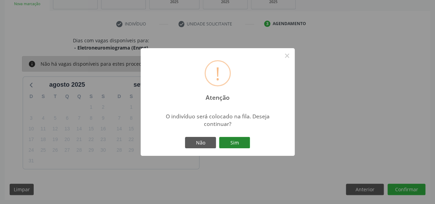
click at [231, 144] on button "Sim" at bounding box center [234, 143] width 31 height 12
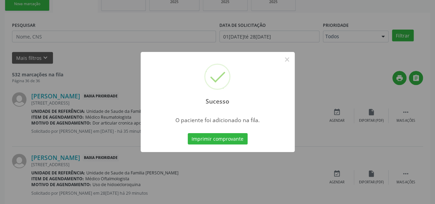
scroll to position [32, 0]
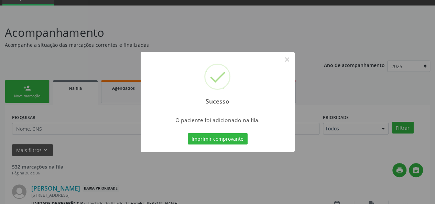
click at [249, 93] on div "Sucesso ×" at bounding box center [218, 81] width 154 height 59
click at [289, 61] on button "×" at bounding box center [287, 60] width 12 height 12
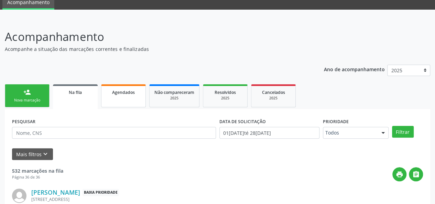
scroll to position [0, 0]
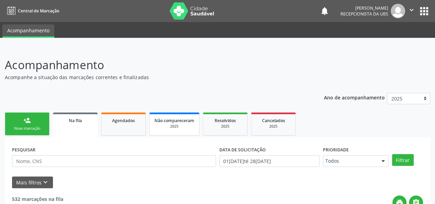
drag, startPoint x: 123, startPoint y: 125, endPoint x: 150, endPoint y: 117, distance: 27.7
click at [123, 125] on link "Agendados" at bounding box center [123, 123] width 45 height 23
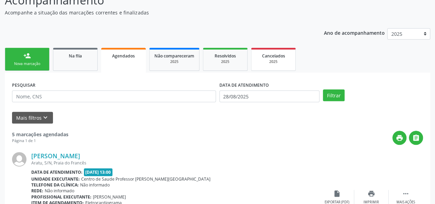
scroll to position [74, 0]
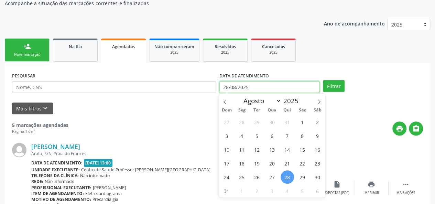
click at [300, 88] on input "28/08/2025" at bounding box center [269, 87] width 100 height 12
click at [226, 102] on icon at bounding box center [224, 101] width 5 height 5
select select "6"
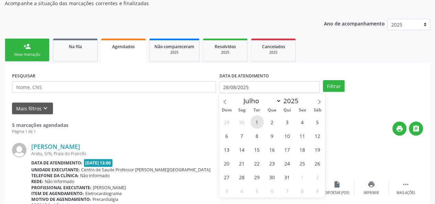
click at [254, 120] on span "1" at bounding box center [256, 121] width 13 height 13
type input "01[DATE]"
click at [321, 102] on icon at bounding box center [319, 101] width 5 height 5
select select "8"
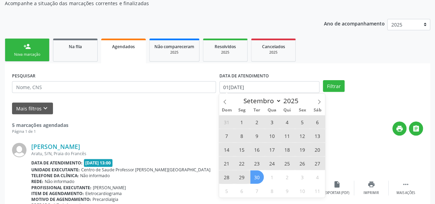
click at [257, 177] on span "30" at bounding box center [256, 176] width 13 height 13
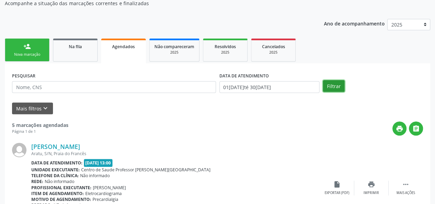
click at [330, 84] on button "Filtrar" at bounding box center [334, 86] width 22 height 12
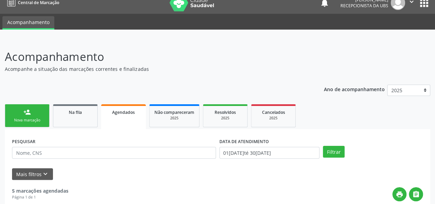
scroll to position [0, 0]
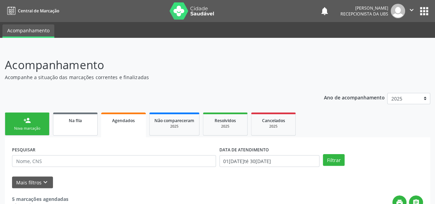
click at [70, 124] on link "Na fila" at bounding box center [75, 123] width 45 height 23
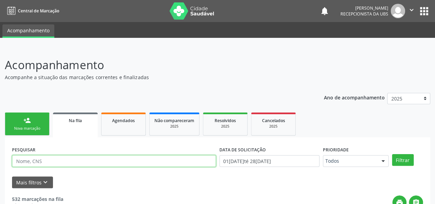
click at [24, 159] on input "text" at bounding box center [114, 161] width 204 height 12
type input "708903772140019"
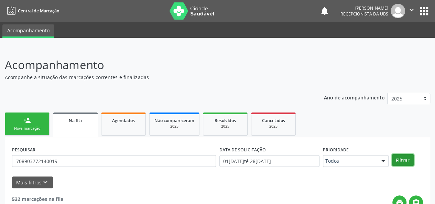
click at [395, 157] on button "Filtrar" at bounding box center [403, 160] width 22 height 12
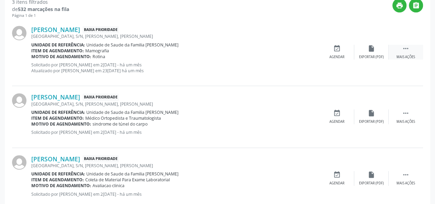
scroll to position [206, 0]
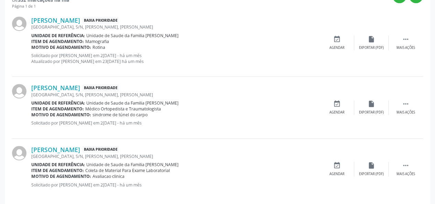
drag, startPoint x: 406, startPoint y: 146, endPoint x: 434, endPoint y: 174, distance: 40.3
click at [406, 146] on div "[PERSON_NAME] Baixa Prioridade [GEOGRAPHIC_DATA], S/N, Frances, [PERSON_NAME] U…" at bounding box center [217, 169] width 411 height 61
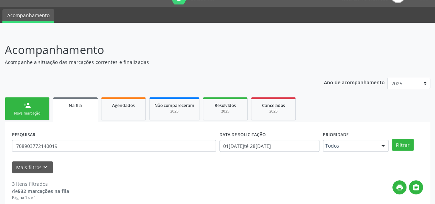
scroll to position [0, 0]
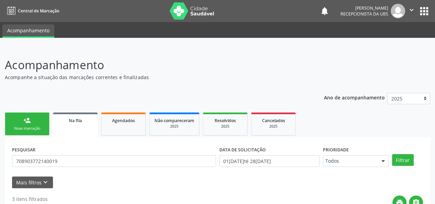
click at [412, 9] on icon "" at bounding box center [412, 10] width 8 height 8
click at [379, 40] on link "Sair" at bounding box center [393, 42] width 47 height 10
